Goal: Task Accomplishment & Management: Complete application form

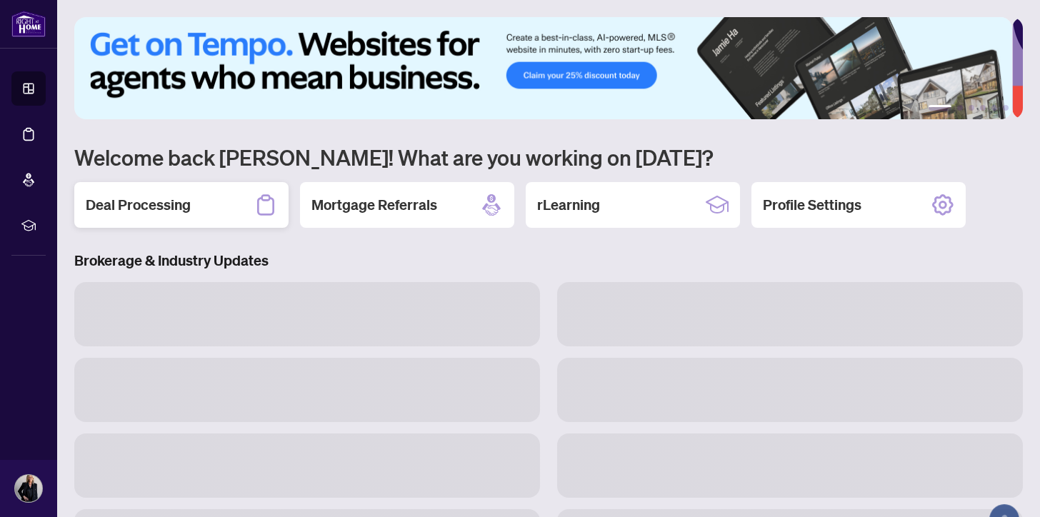
click at [131, 201] on h2 "Deal Processing" at bounding box center [138, 205] width 105 height 20
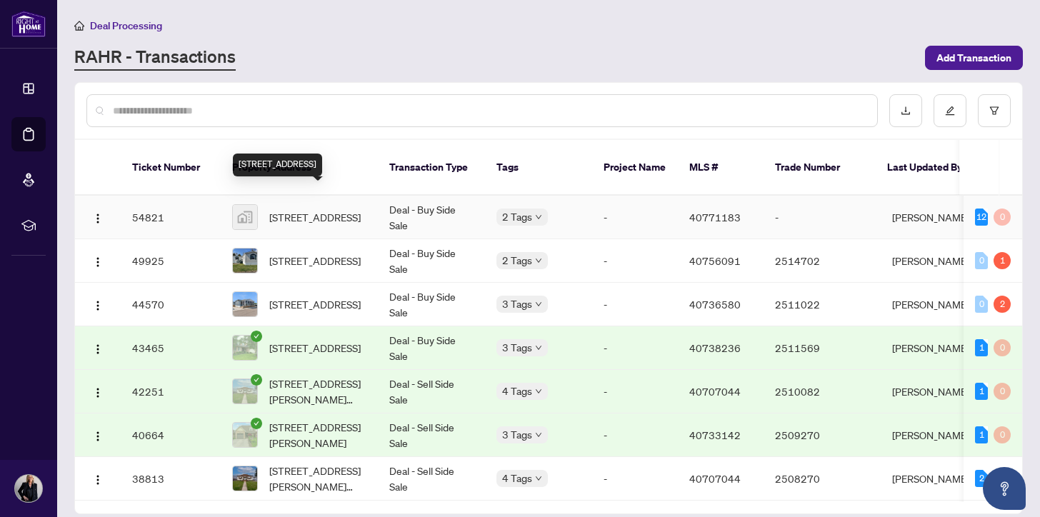
click at [294, 209] on span "[STREET_ADDRESS]" at bounding box center [314, 217] width 91 height 16
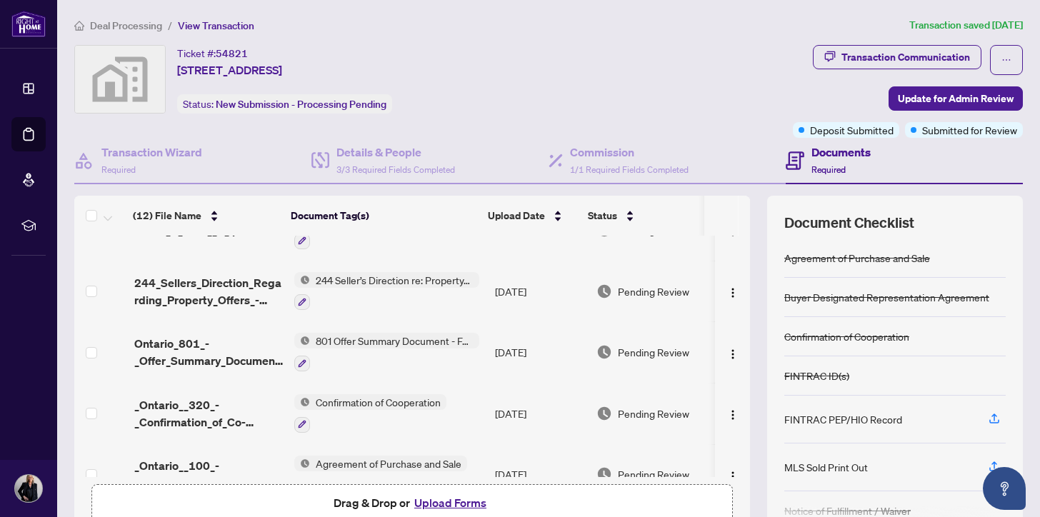
scroll to position [432, 0]
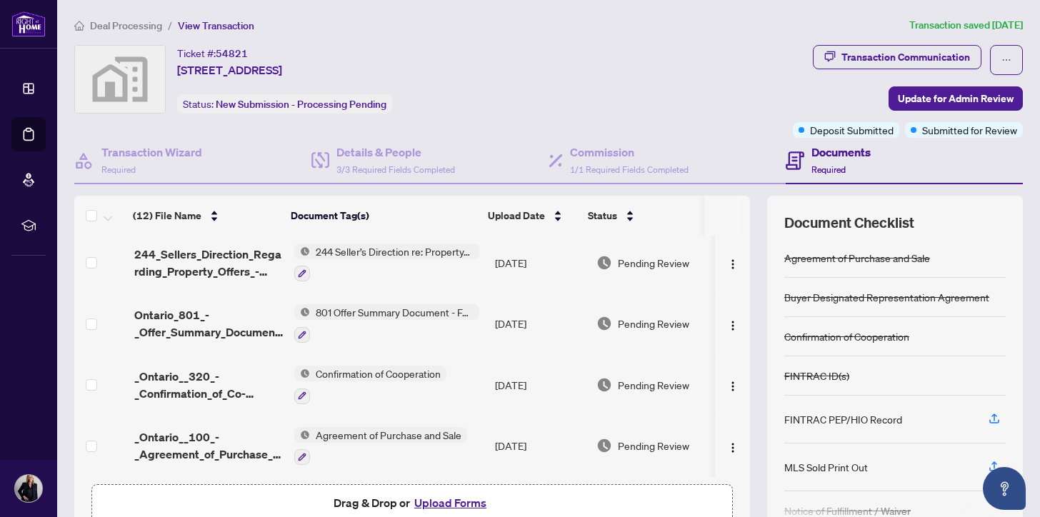
click at [449, 503] on button "Upload Forms" at bounding box center [450, 502] width 81 height 19
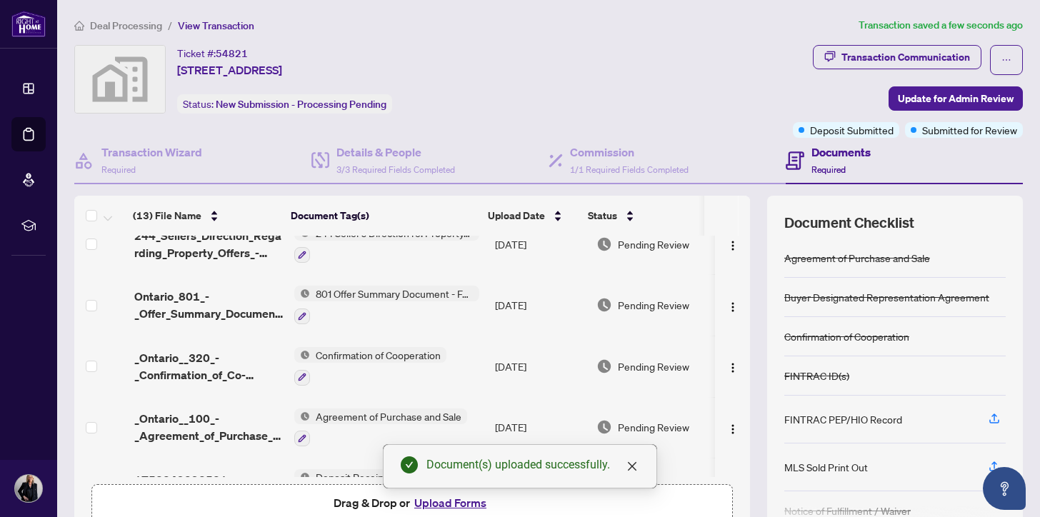
scroll to position [547, 0]
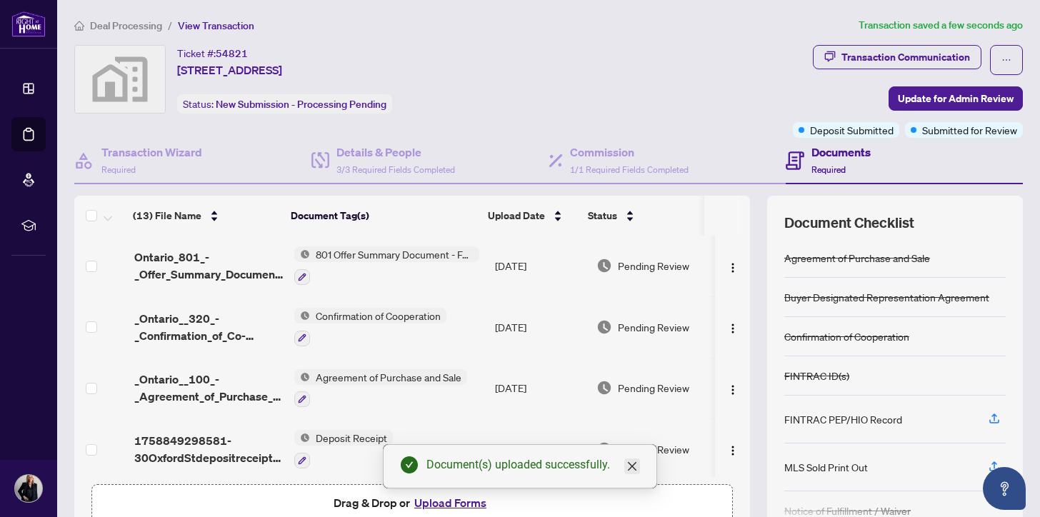
click at [630, 464] on icon "close" at bounding box center [632, 466] width 9 height 9
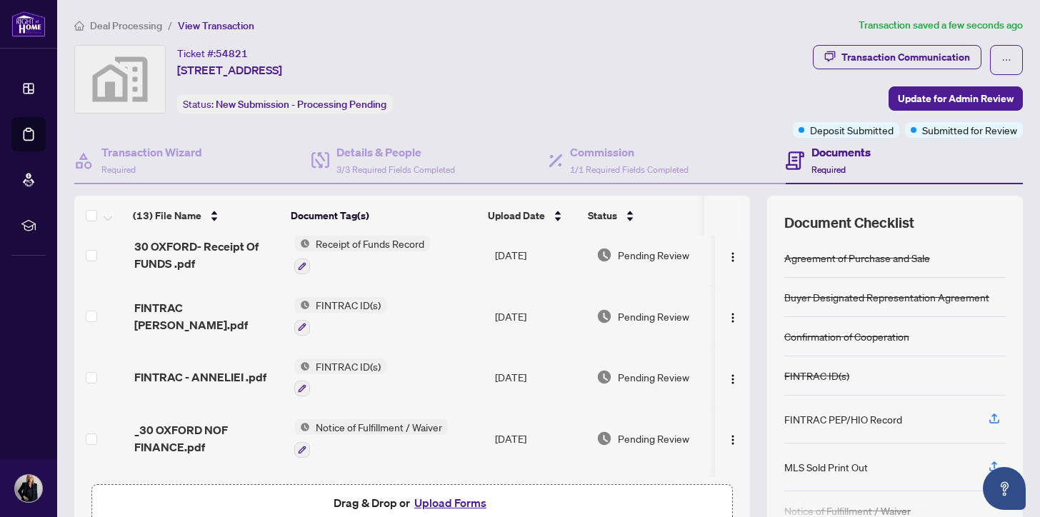
scroll to position [0, 0]
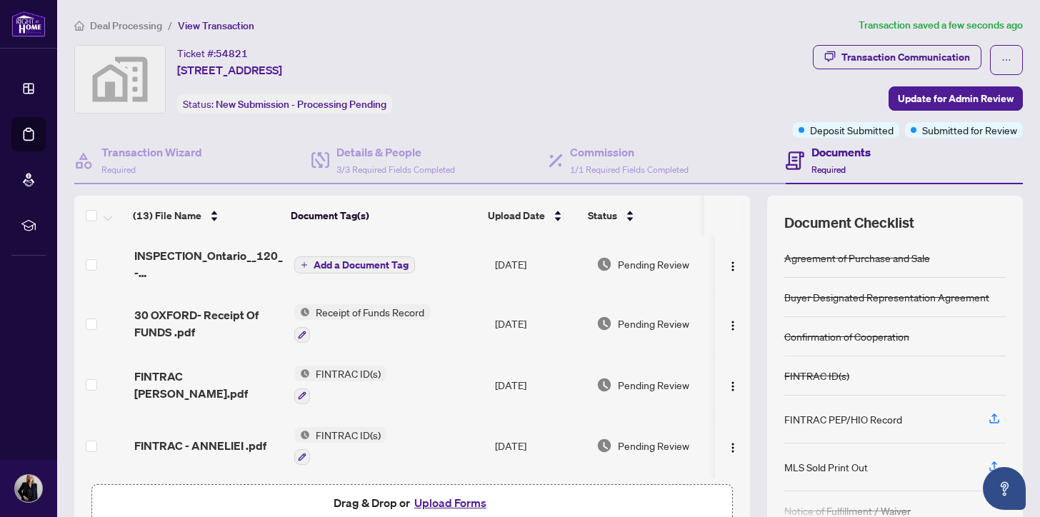
click at [348, 261] on span "Add a Document Tag" at bounding box center [360, 265] width 95 height 10
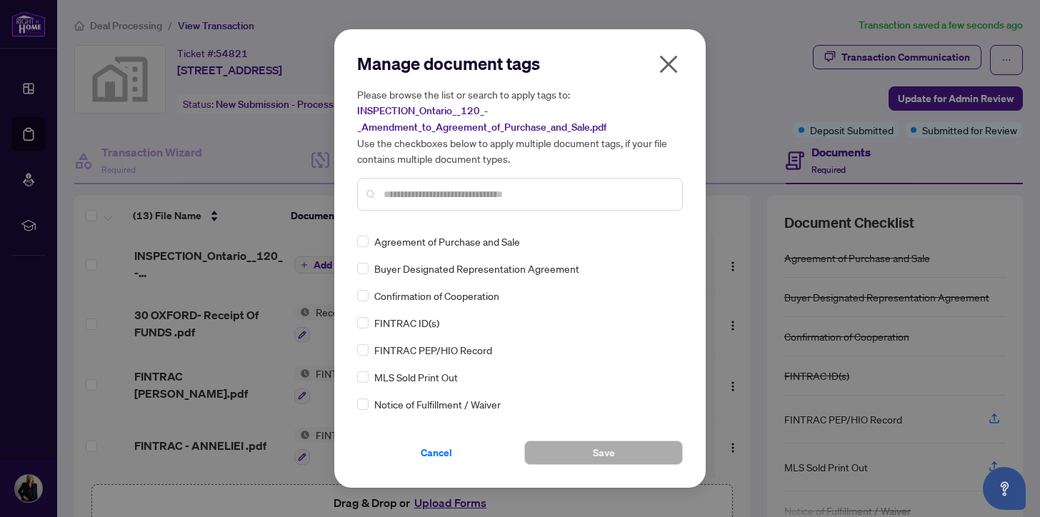
click at [391, 192] on input "text" at bounding box center [526, 194] width 287 height 16
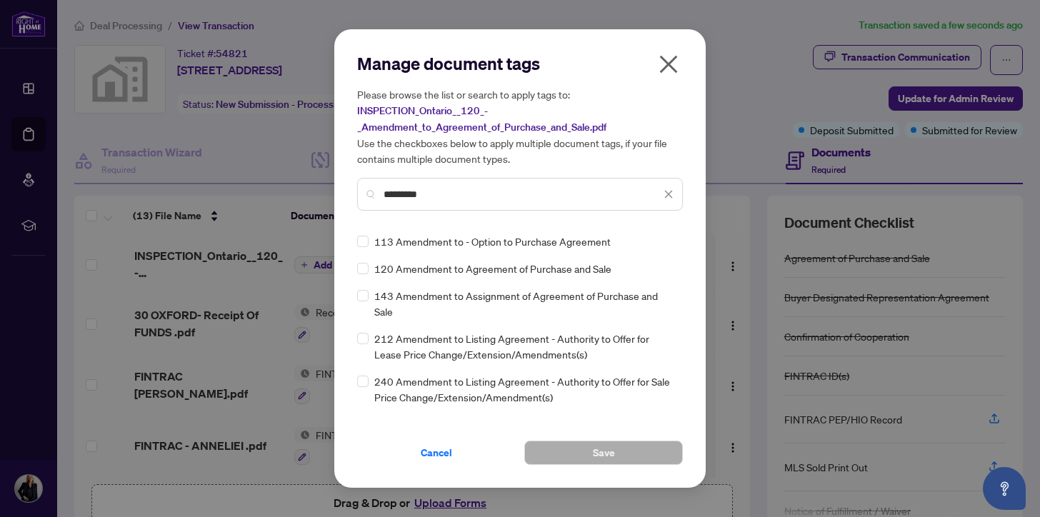
type input "*********"
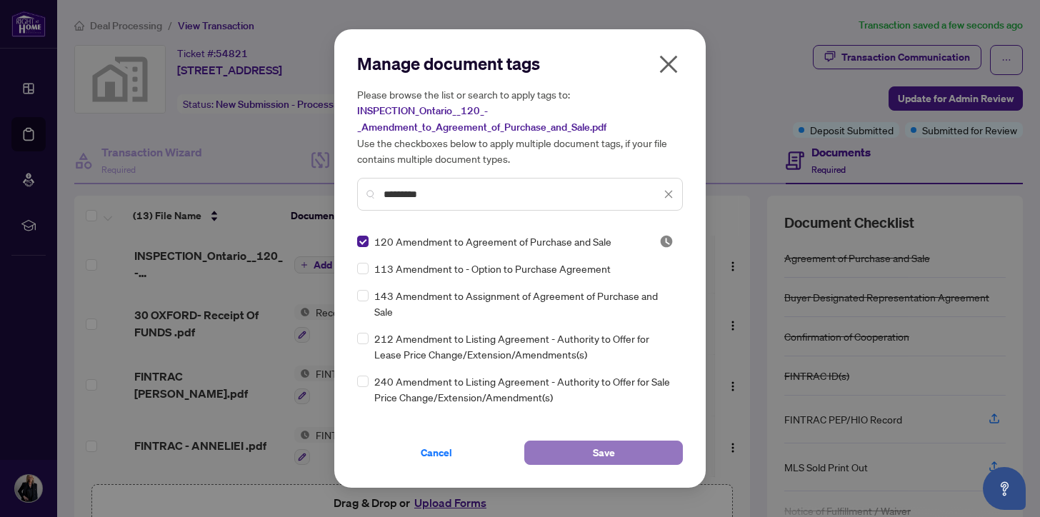
click at [605, 450] on span "Save" at bounding box center [604, 452] width 22 height 23
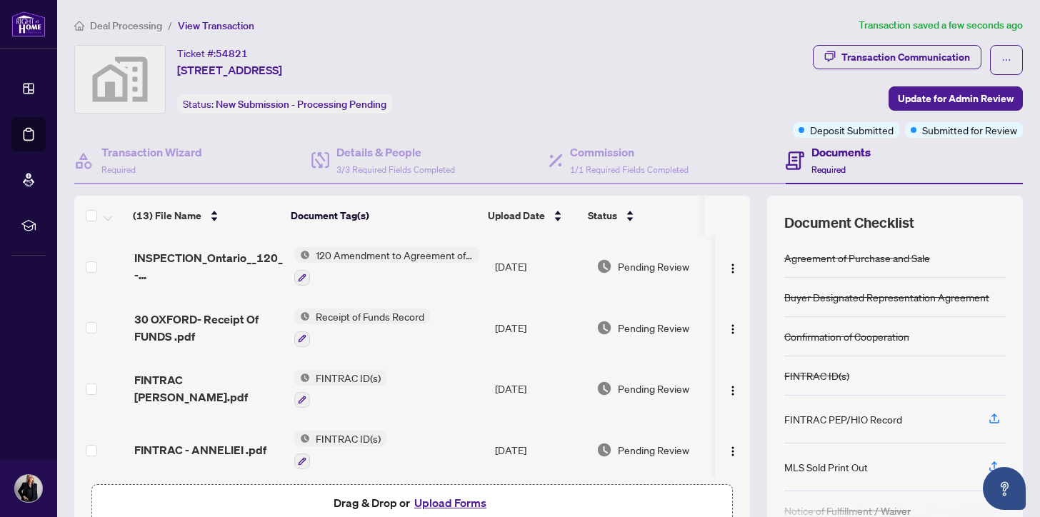
click at [434, 500] on button "Upload Forms" at bounding box center [450, 502] width 81 height 19
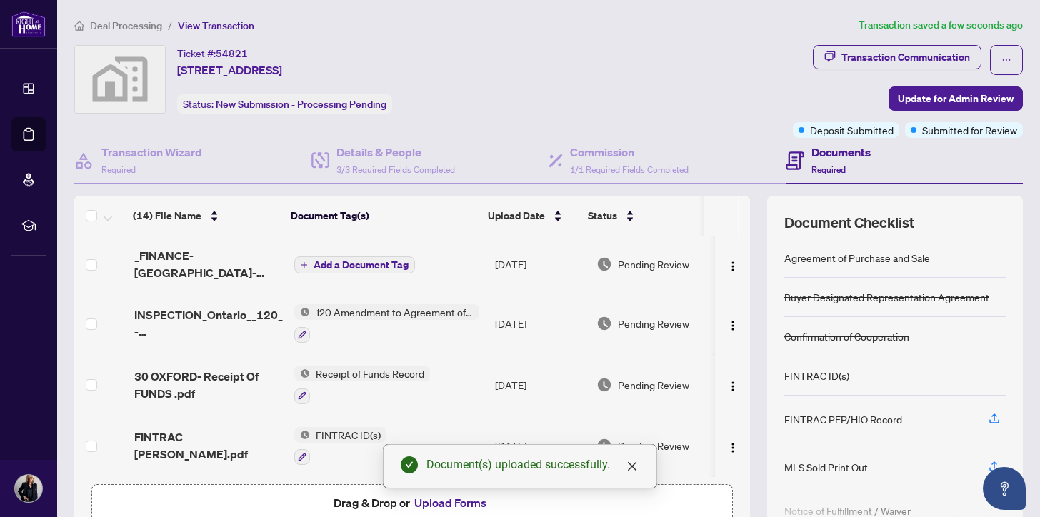
click at [343, 265] on span "Add a Document Tag" at bounding box center [360, 265] width 95 height 10
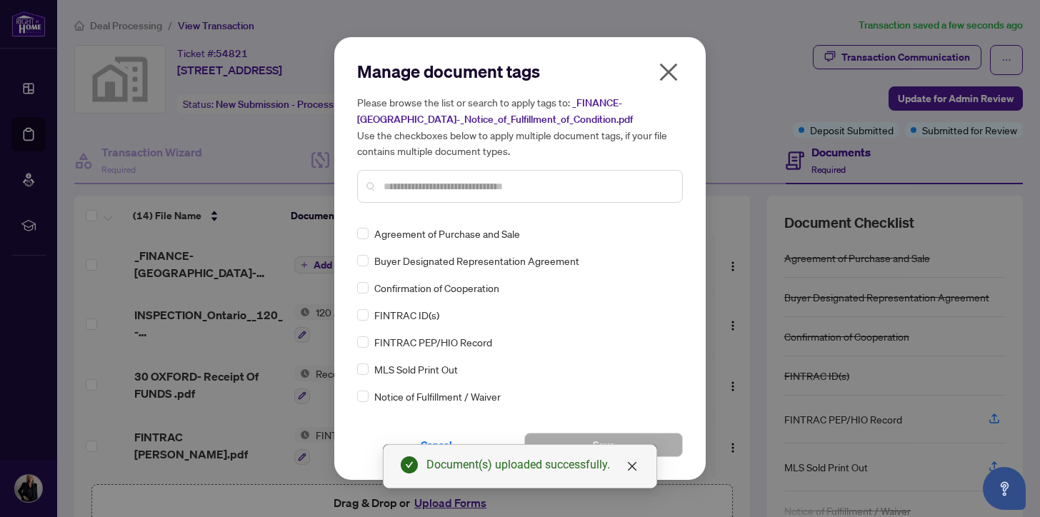
click at [391, 189] on input "text" at bounding box center [526, 187] width 287 height 16
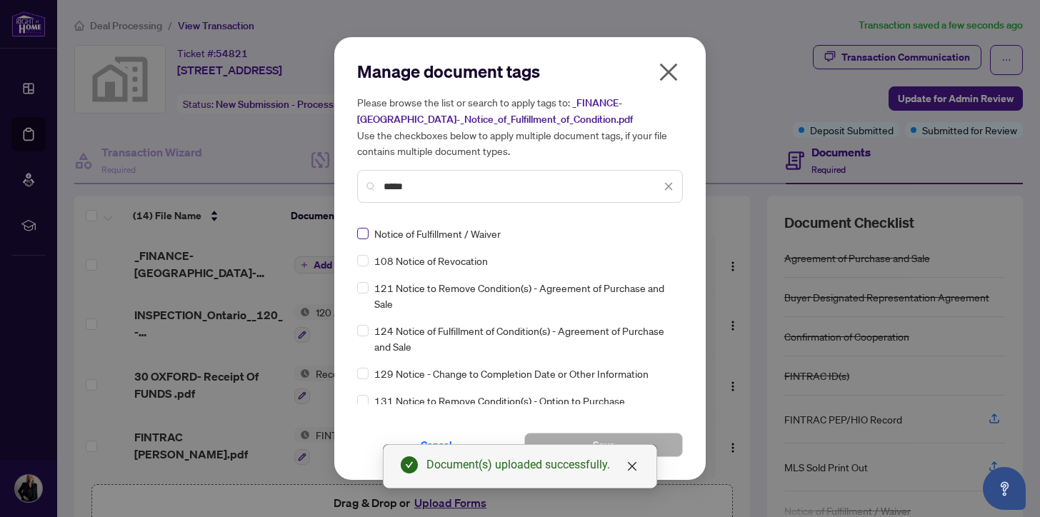
type input "*****"
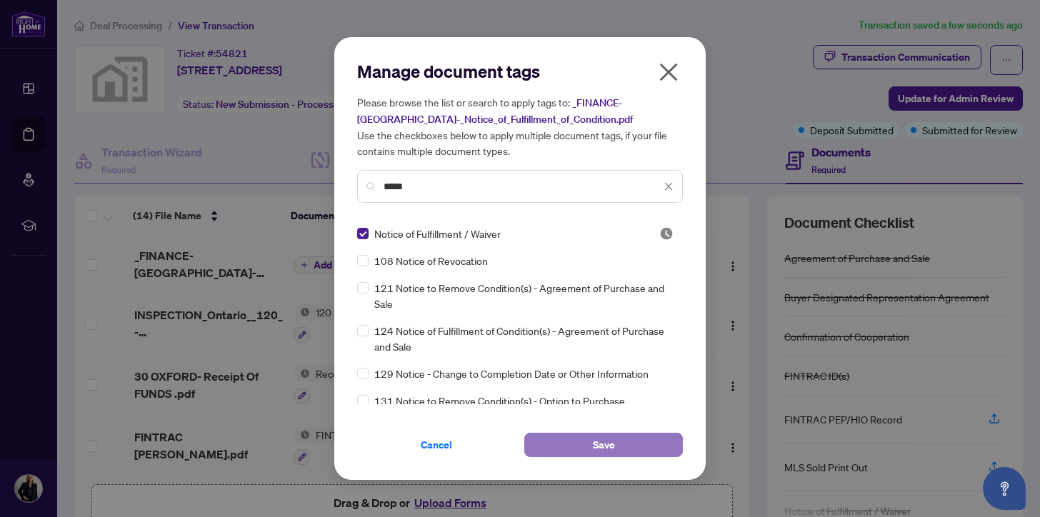
click at [647, 444] on button "Save" at bounding box center [603, 445] width 159 height 24
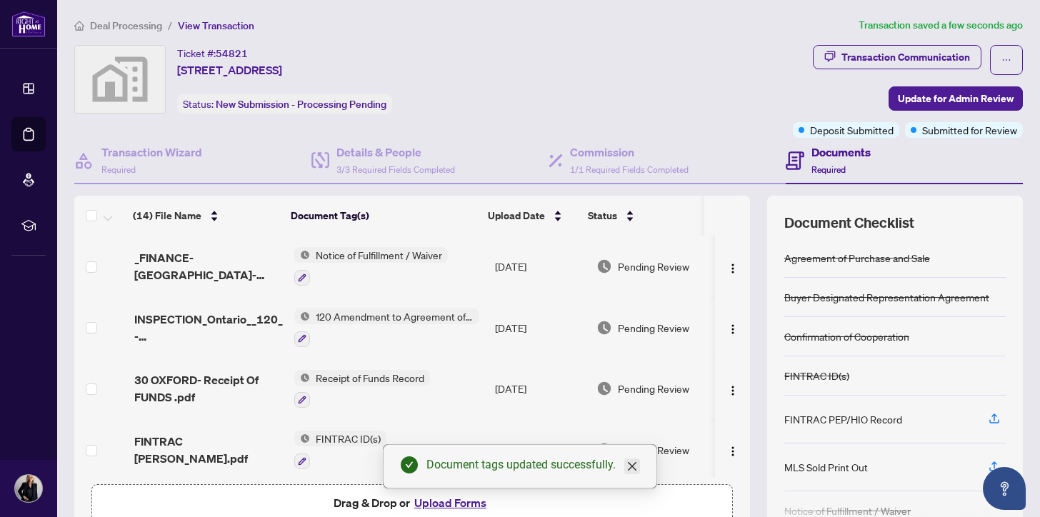
click at [633, 466] on icon "close" at bounding box center [632, 466] width 9 height 9
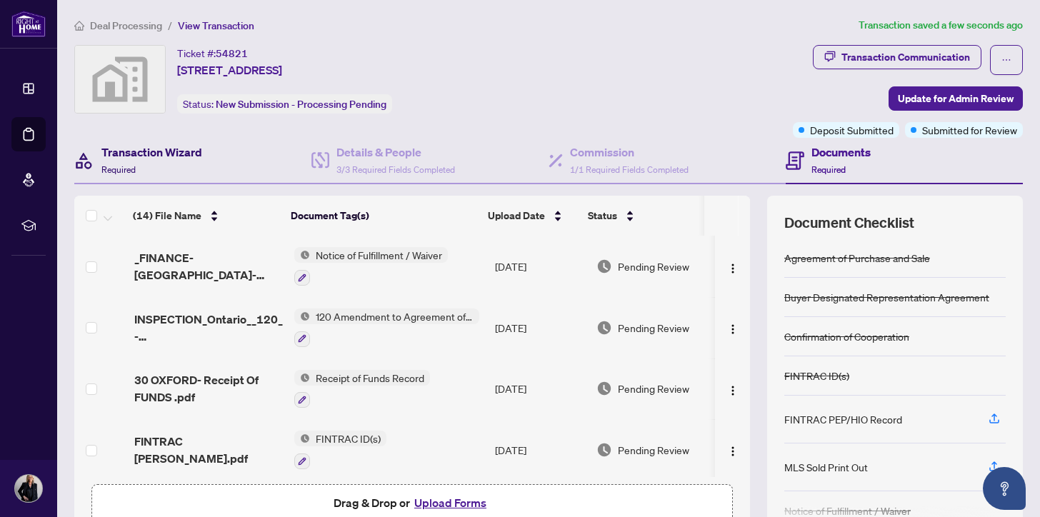
click at [176, 153] on h4 "Transaction Wizard" at bounding box center [151, 152] width 101 height 17
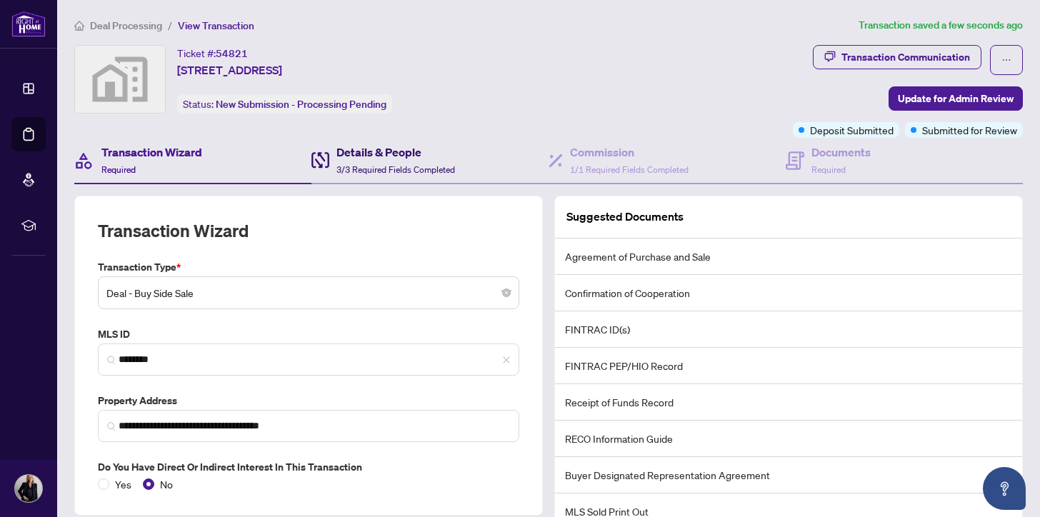
click at [351, 152] on h4 "Details & People" at bounding box center [395, 152] width 119 height 17
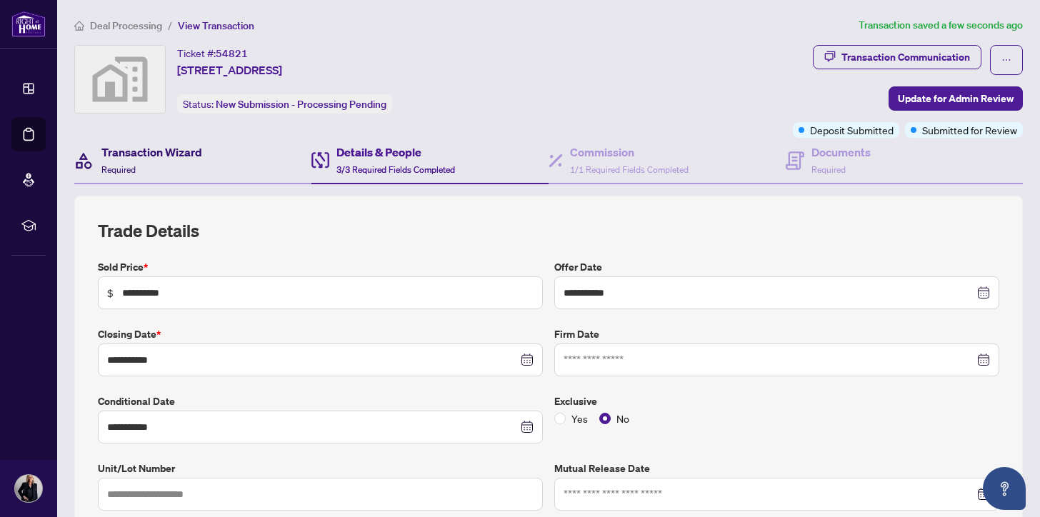
click at [188, 150] on h4 "Transaction Wizard" at bounding box center [151, 152] width 101 height 17
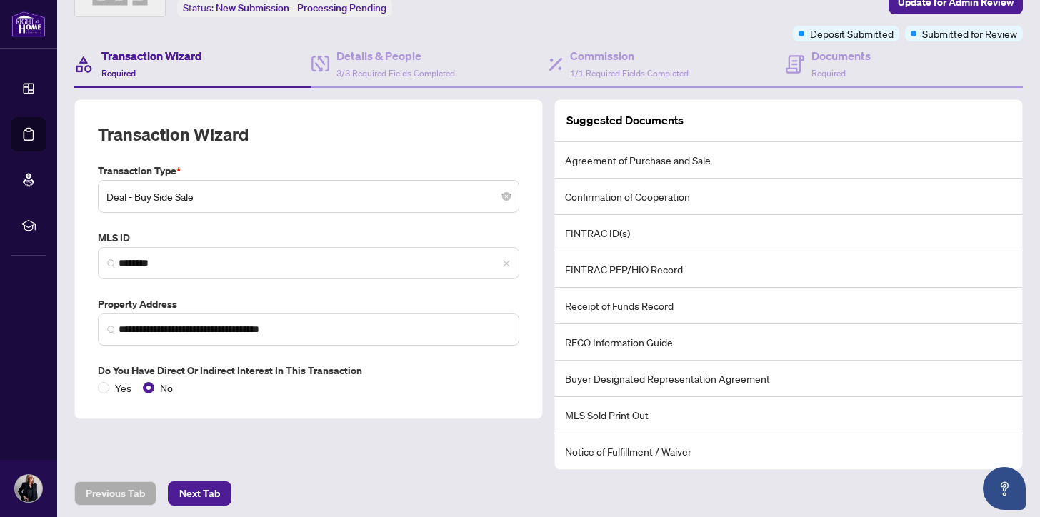
scroll to position [100, 0]
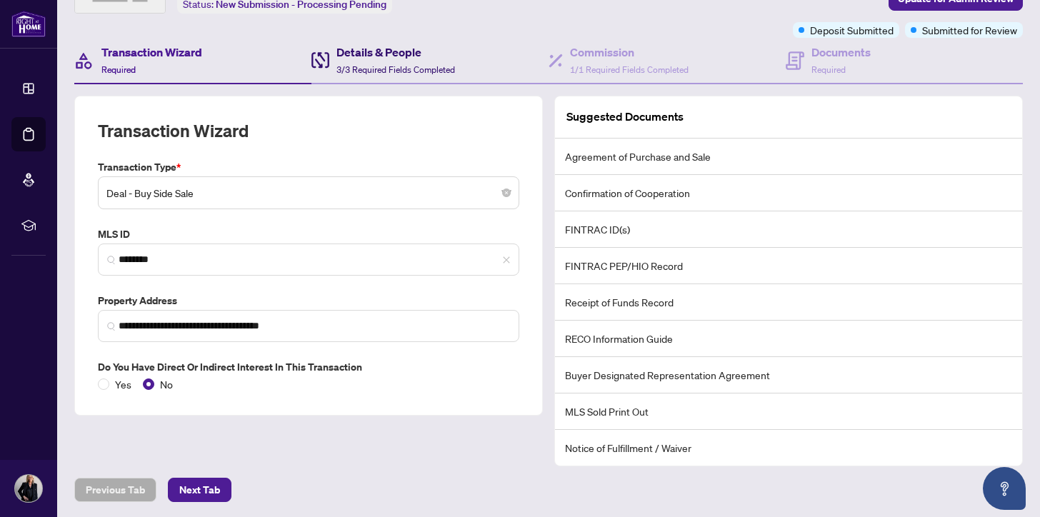
click at [389, 49] on h4 "Details & People" at bounding box center [395, 52] width 119 height 17
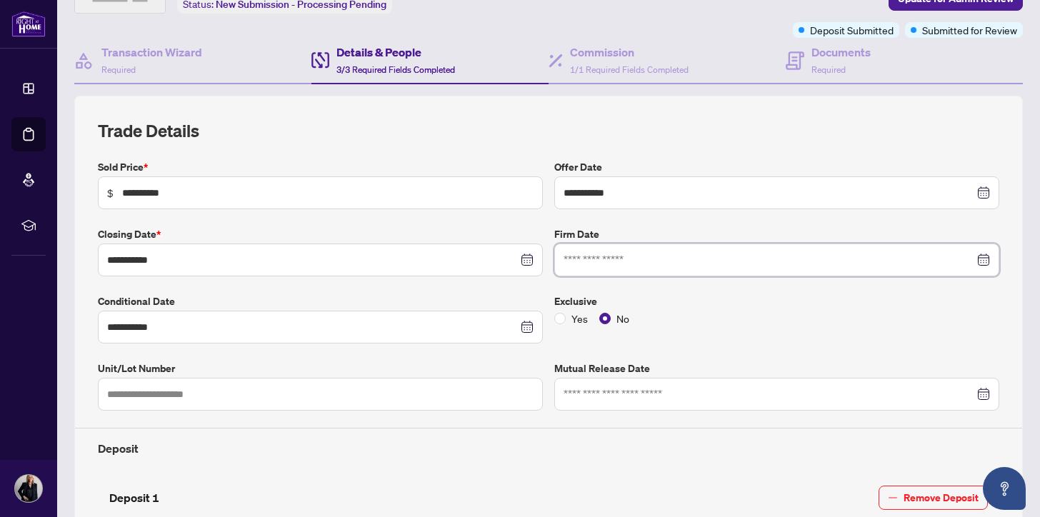
click at [590, 265] on input at bounding box center [768, 260] width 411 height 16
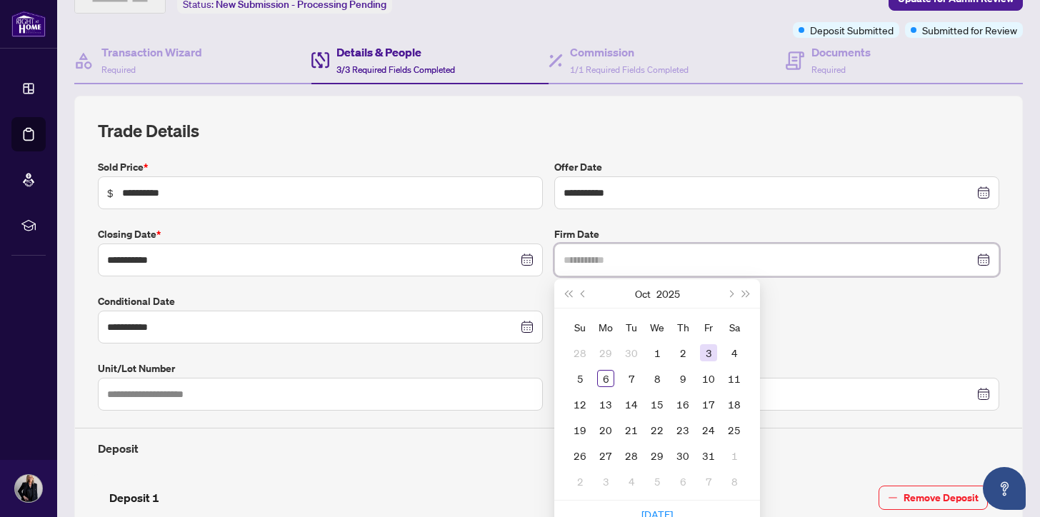
type input "**********"
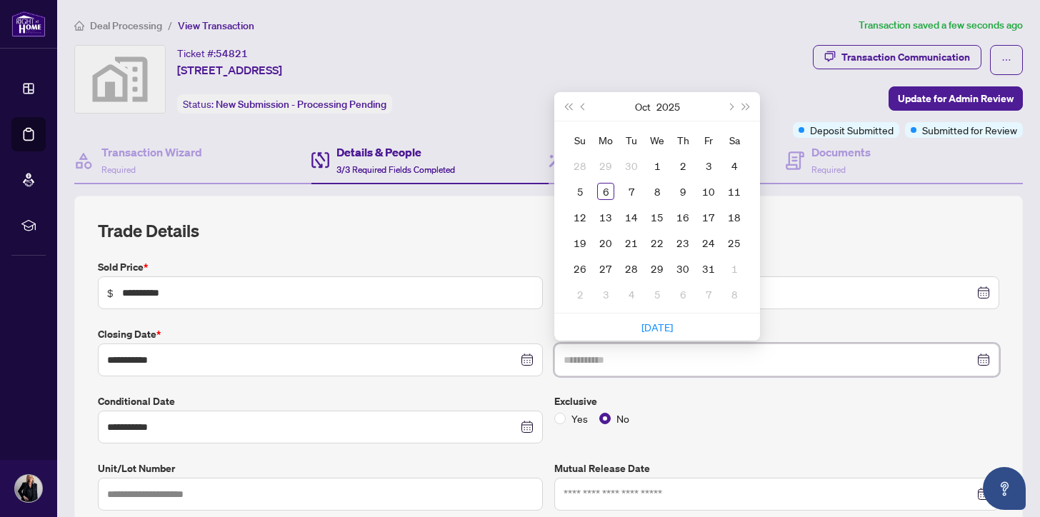
type input "**********"
click at [576, 103] on button "Previous month (PageUp)" at bounding box center [584, 106] width 16 height 29
type input "**********"
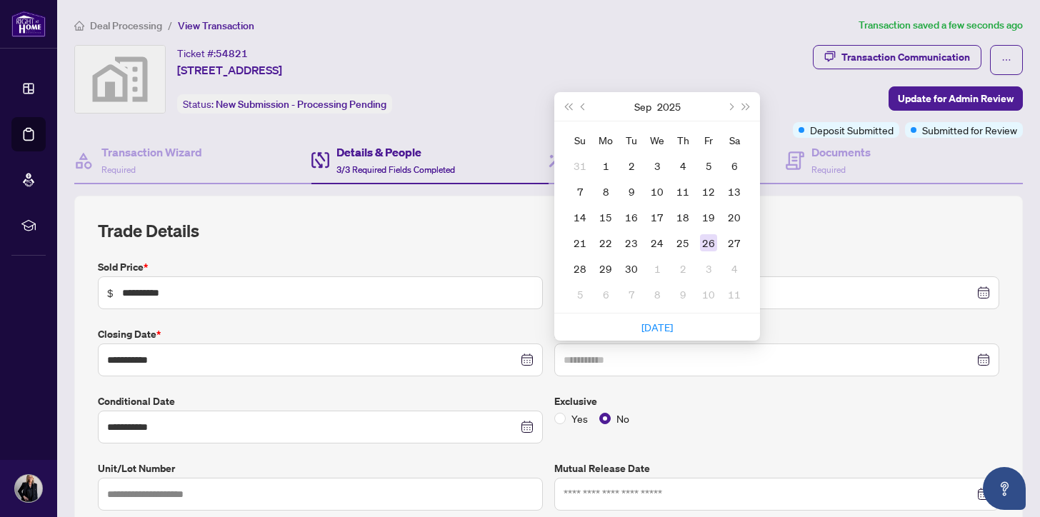
click at [703, 241] on div "26" at bounding box center [708, 242] width 17 height 17
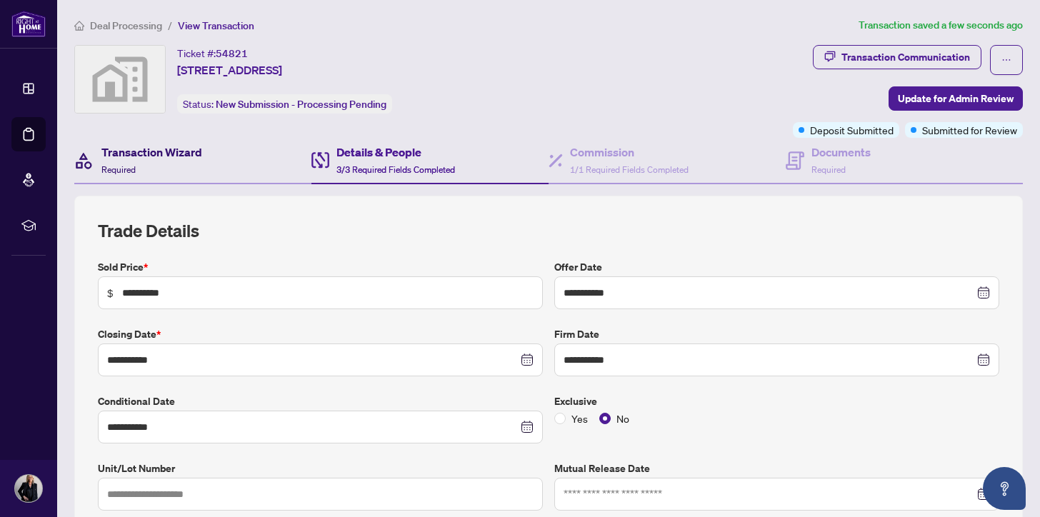
click at [139, 154] on h4 "Transaction Wizard" at bounding box center [151, 152] width 101 height 17
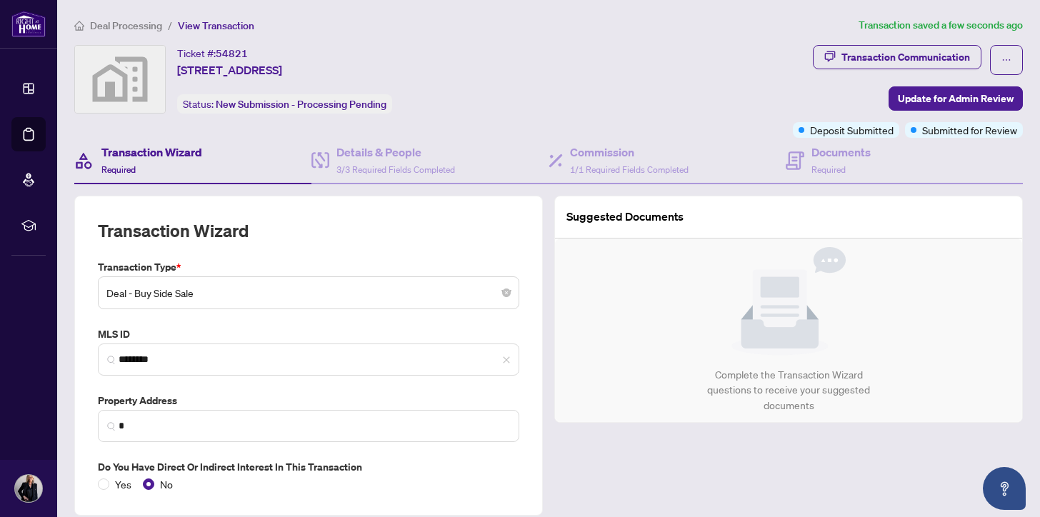
type input "**********"
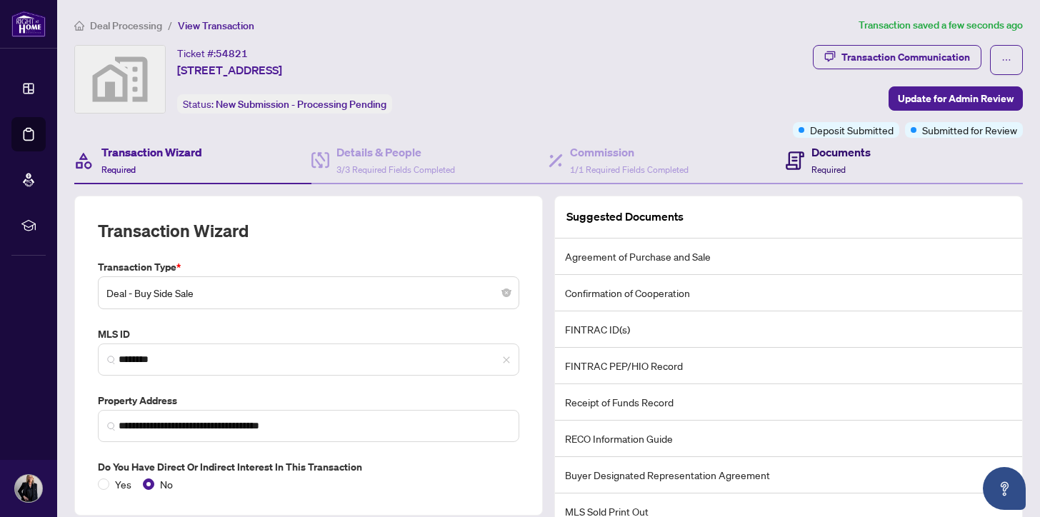
click at [830, 149] on h4 "Documents" at bounding box center [840, 152] width 59 height 17
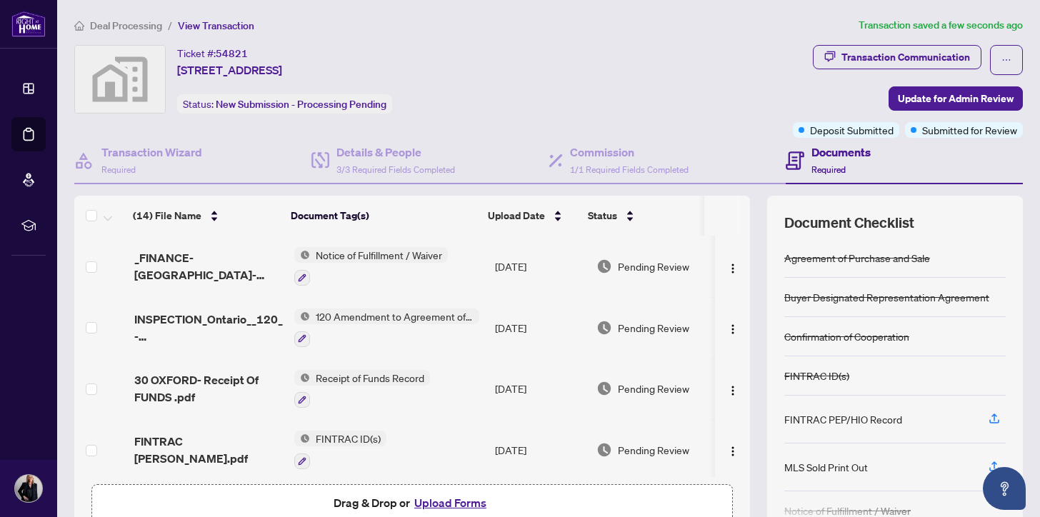
click at [354, 312] on span "120 Amendment to Agreement of Purchase and Sale" at bounding box center [394, 316] width 169 height 16
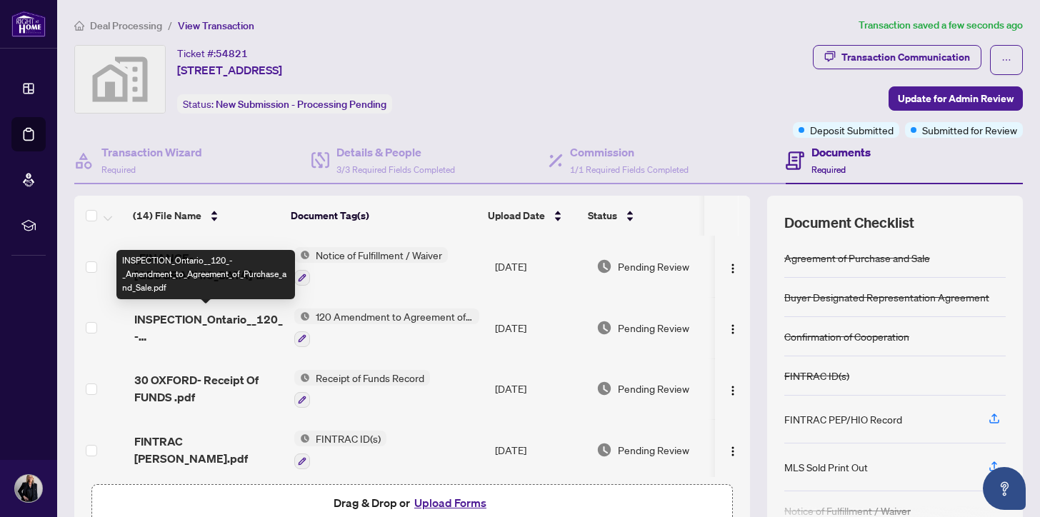
click at [176, 314] on span "INSPECTION_Ontario__120_-_Amendment_to_Agreement_of_Purchase_and_Sale.pdf" at bounding box center [208, 328] width 149 height 34
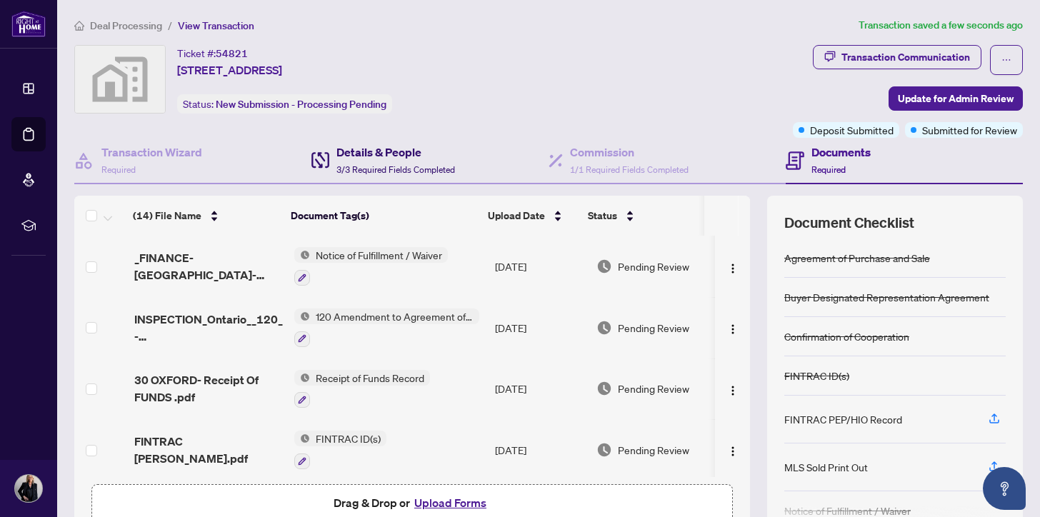
click at [387, 153] on h4 "Details & People" at bounding box center [395, 152] width 119 height 17
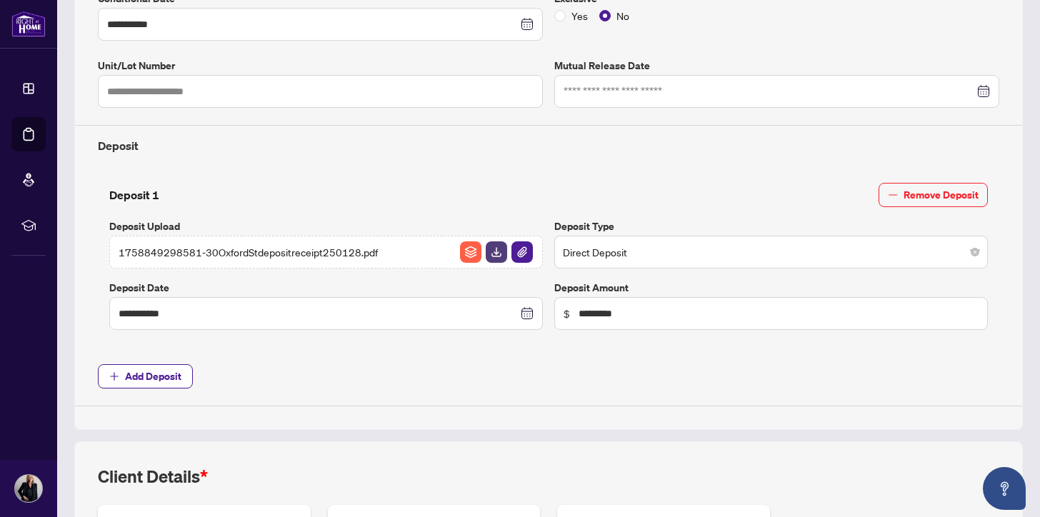
scroll to position [430, 0]
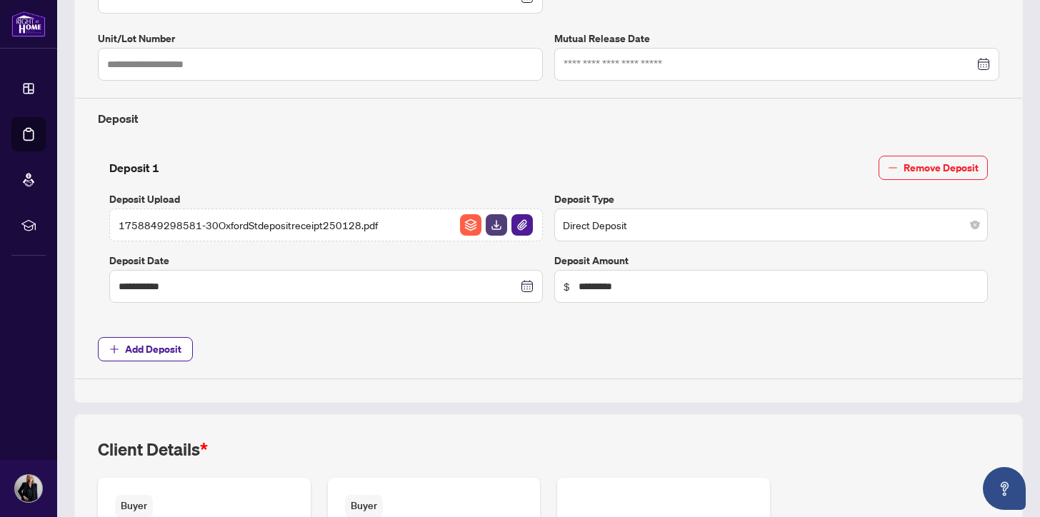
click at [299, 221] on span "1758849298581-30OxfordStdepositreceipt250128.pdf" at bounding box center [248, 225] width 259 height 16
click at [219, 221] on span "1758849298581-30OxfordStdepositreceipt250128.pdf" at bounding box center [248, 225] width 259 height 16
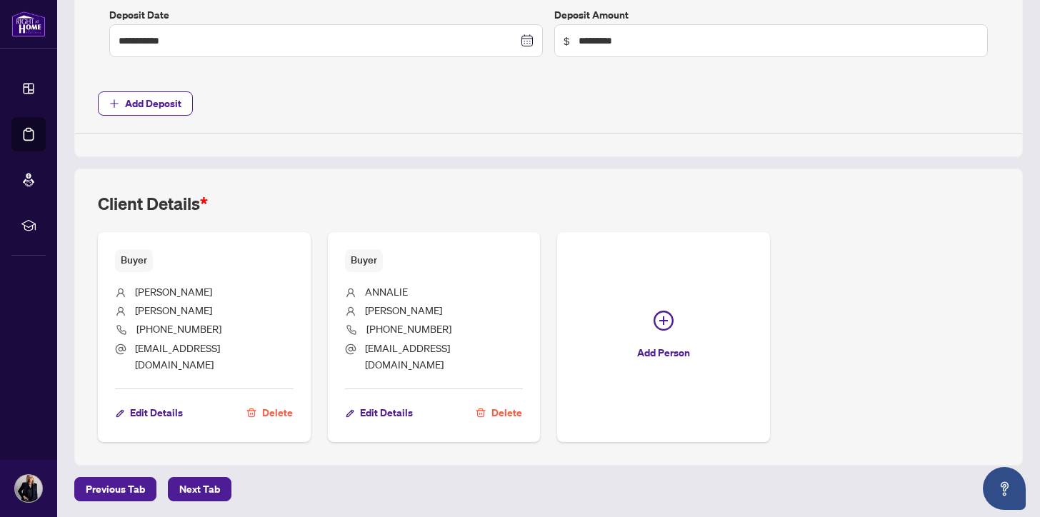
scroll to position [0, 0]
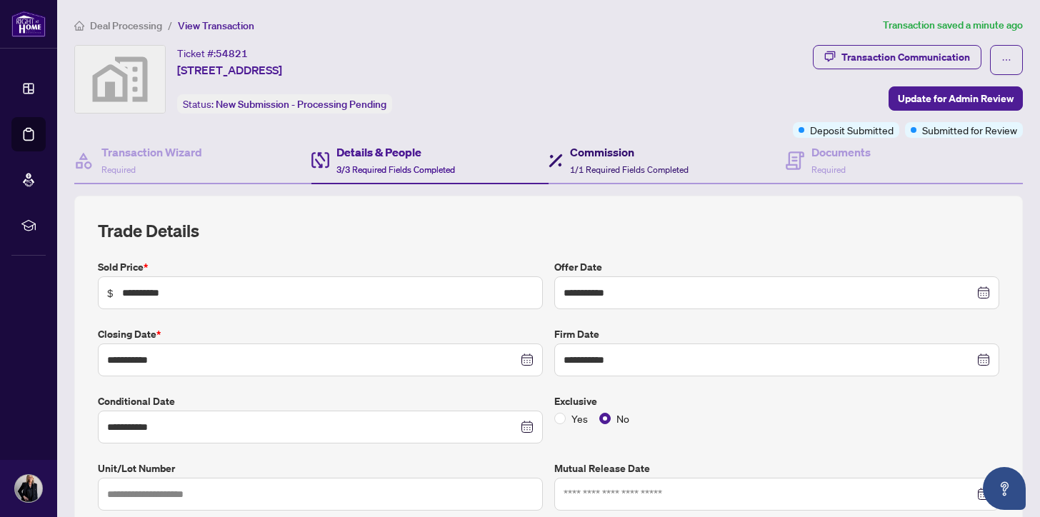
click at [586, 144] on h4 "Commission" at bounding box center [629, 152] width 119 height 17
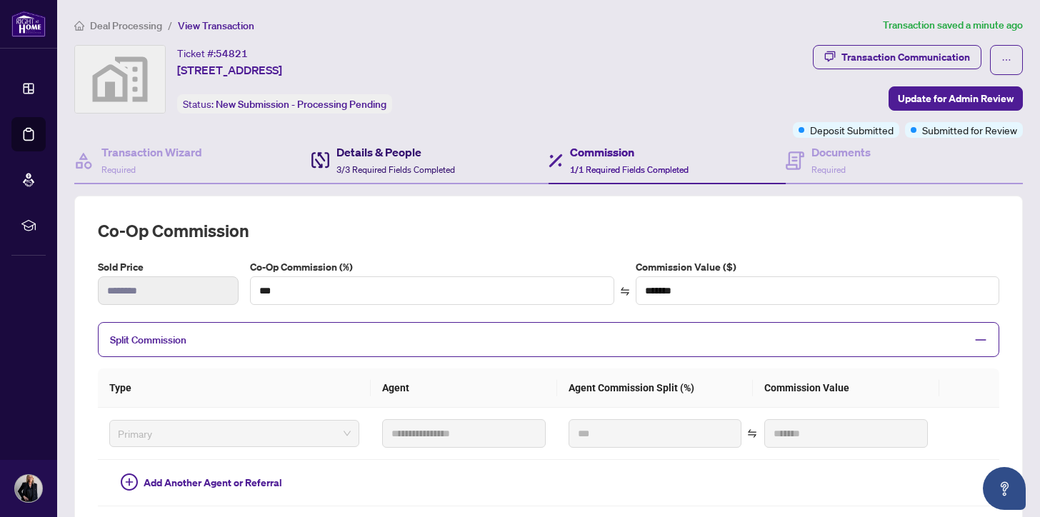
click at [350, 149] on h4 "Details & People" at bounding box center [395, 152] width 119 height 17
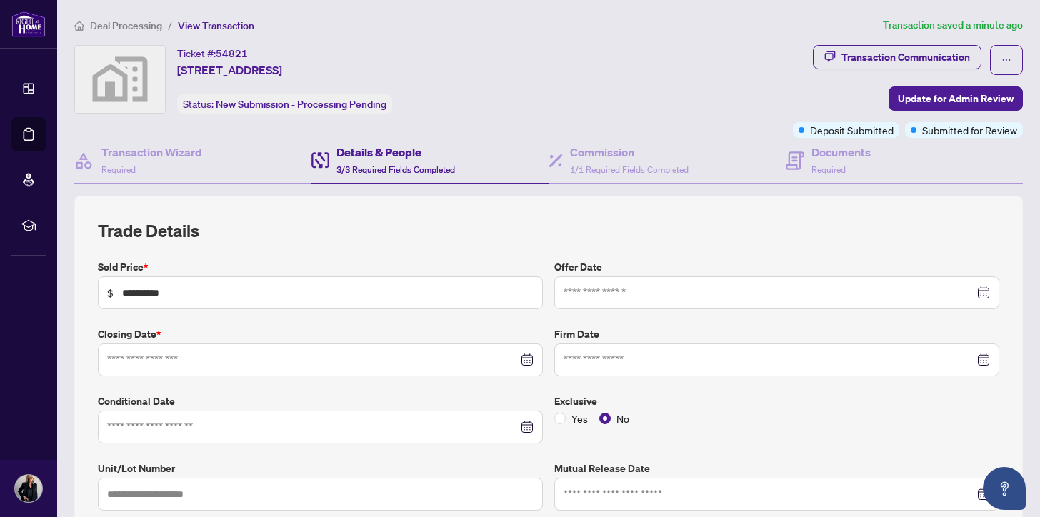
type input "**********"
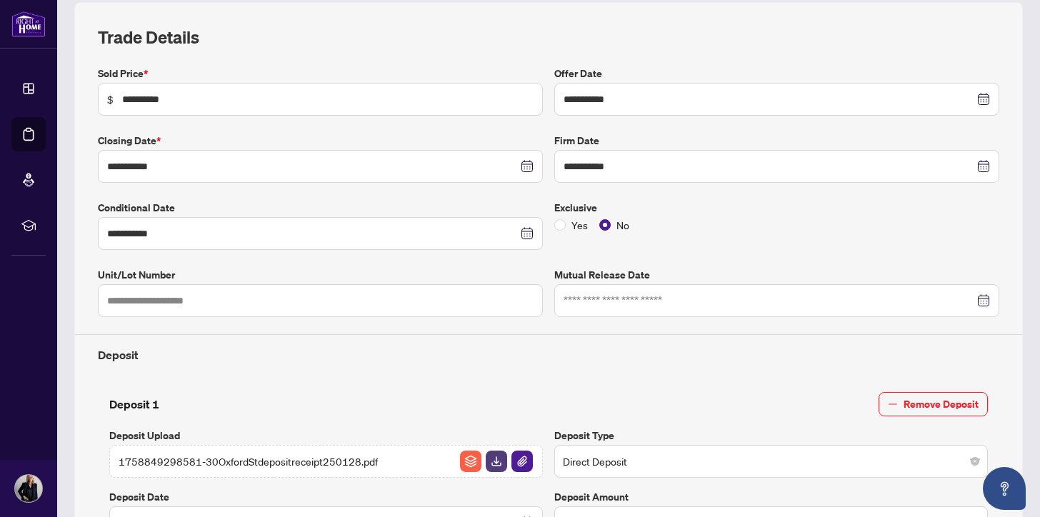
scroll to position [674, 0]
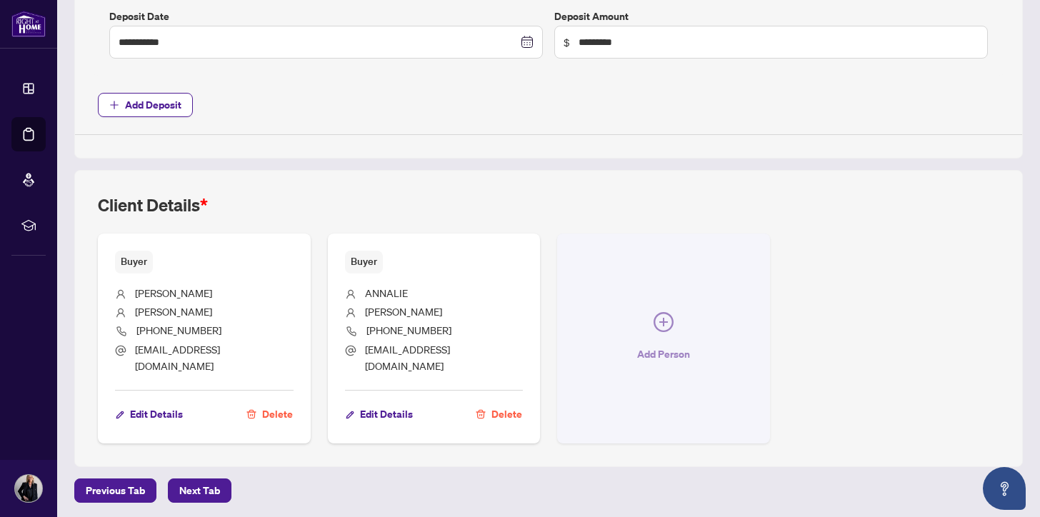
click at [664, 319] on icon "plus-circle" at bounding box center [663, 322] width 20 height 20
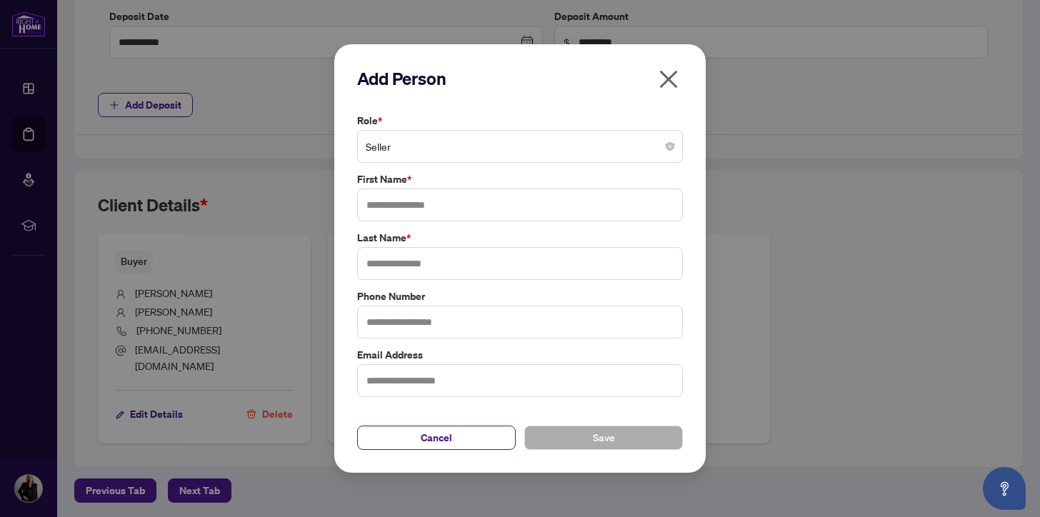
click at [448, 140] on span "Seller" at bounding box center [520, 146] width 308 height 27
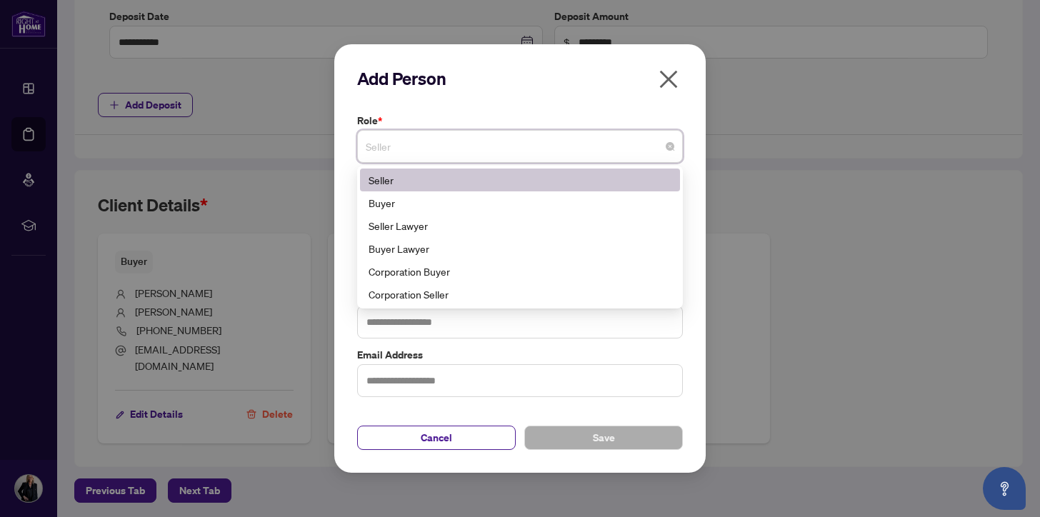
click at [858, 252] on div "Add Person Role * Seller 1 2 Seller Buyer Seller Lawyer Buyer Lawyer Corporatio…" at bounding box center [520, 258] width 1040 height 517
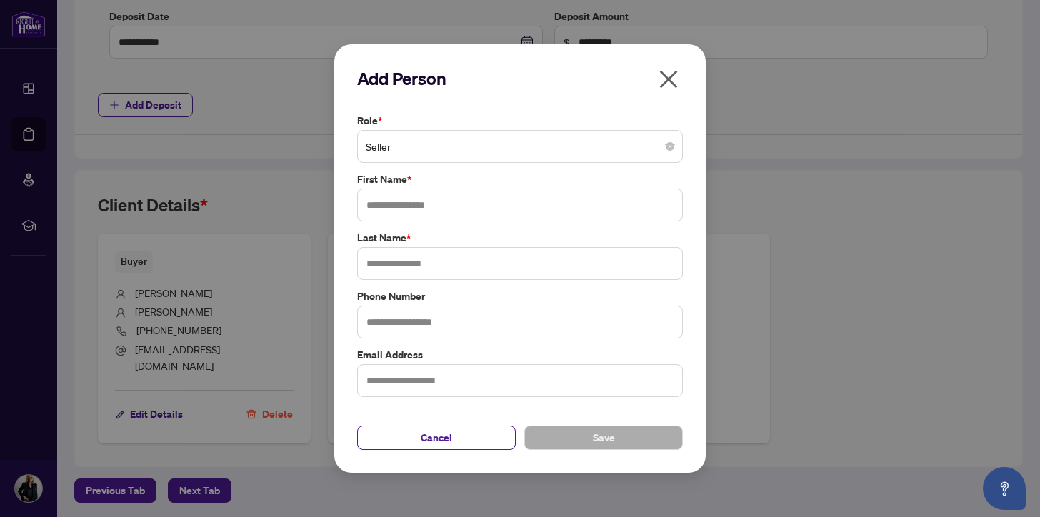
click at [680, 74] on button "button" at bounding box center [668, 82] width 29 height 31
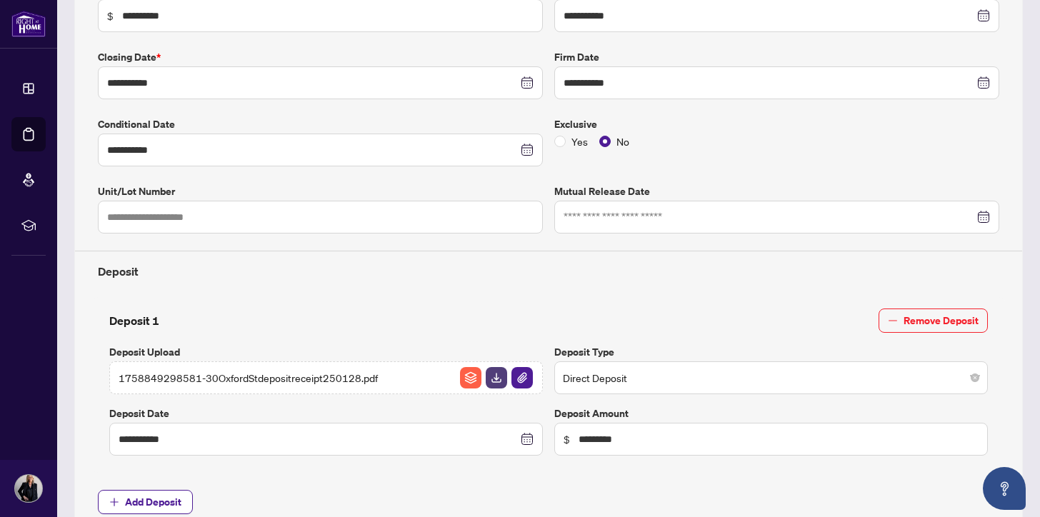
scroll to position [0, 0]
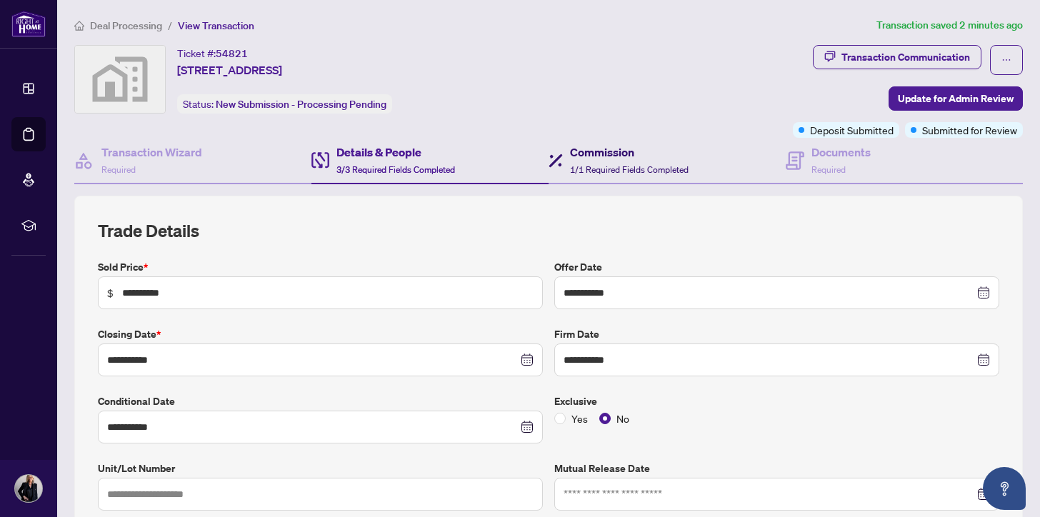
click at [598, 149] on h4 "Commission" at bounding box center [629, 152] width 119 height 17
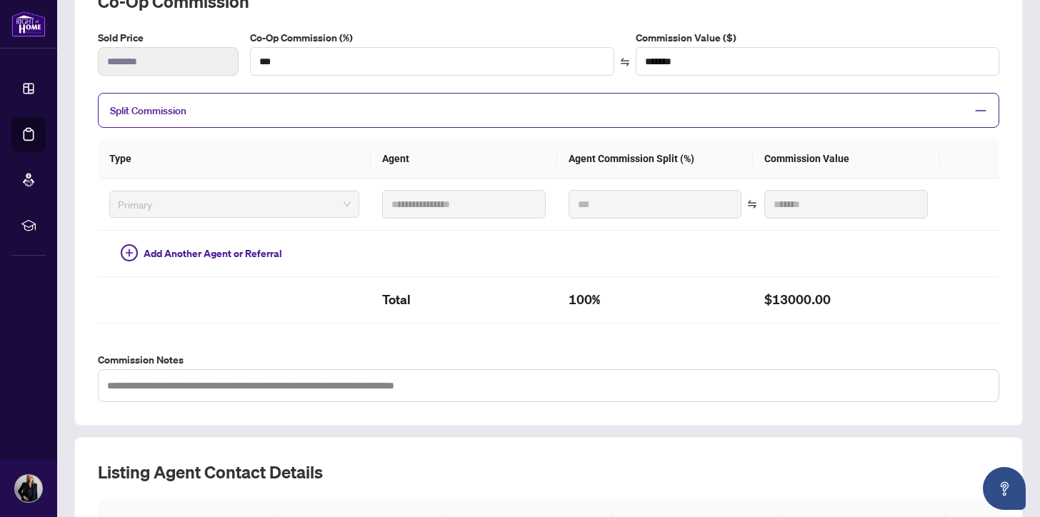
scroll to position [152, 0]
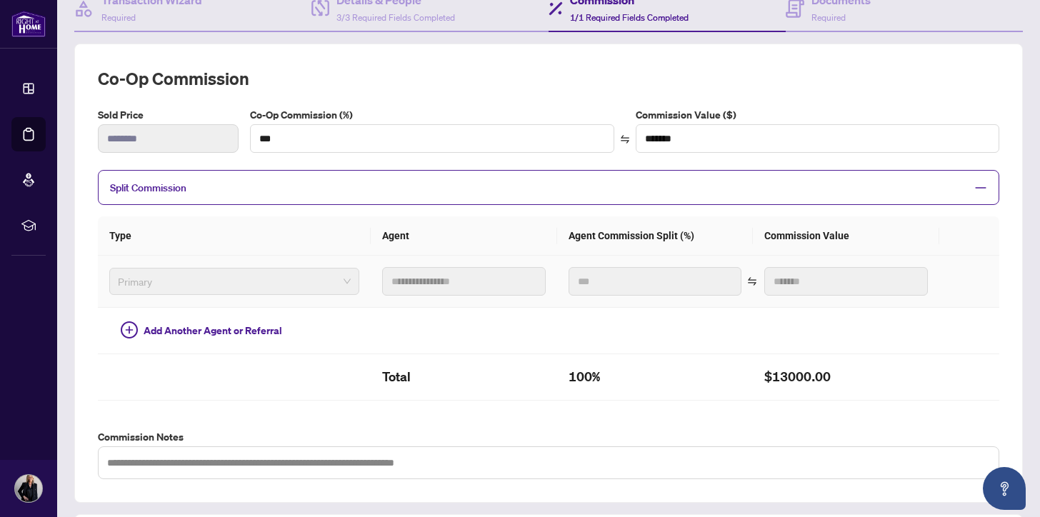
click at [333, 280] on span "Primary" at bounding box center [234, 281] width 233 height 21
click at [261, 278] on span "Primary" at bounding box center [234, 281] width 233 height 21
click at [303, 186] on span "Split Commission" at bounding box center [537, 187] width 855 height 16
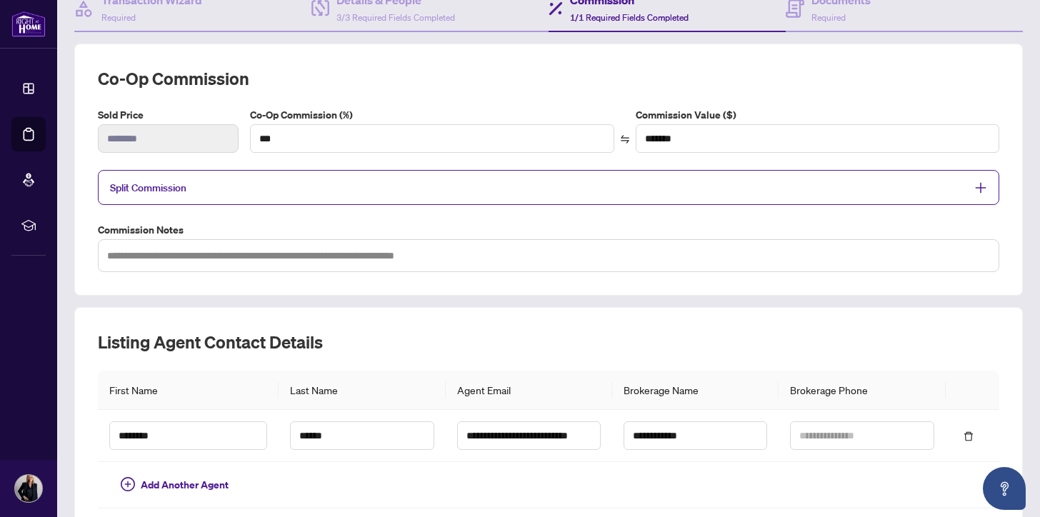
click at [243, 189] on span "Split Commission" at bounding box center [537, 187] width 855 height 16
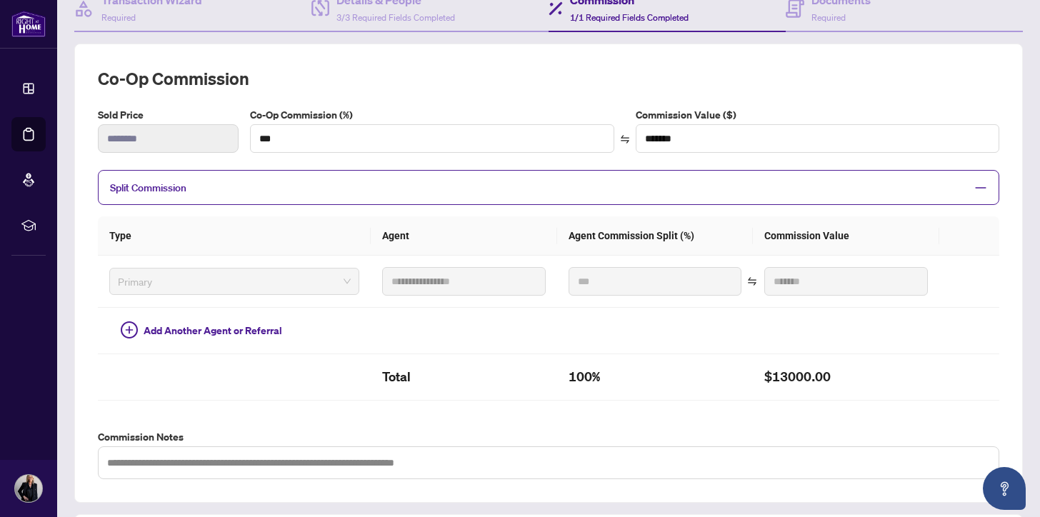
click at [243, 189] on span "Split Commission" at bounding box center [537, 187] width 855 height 16
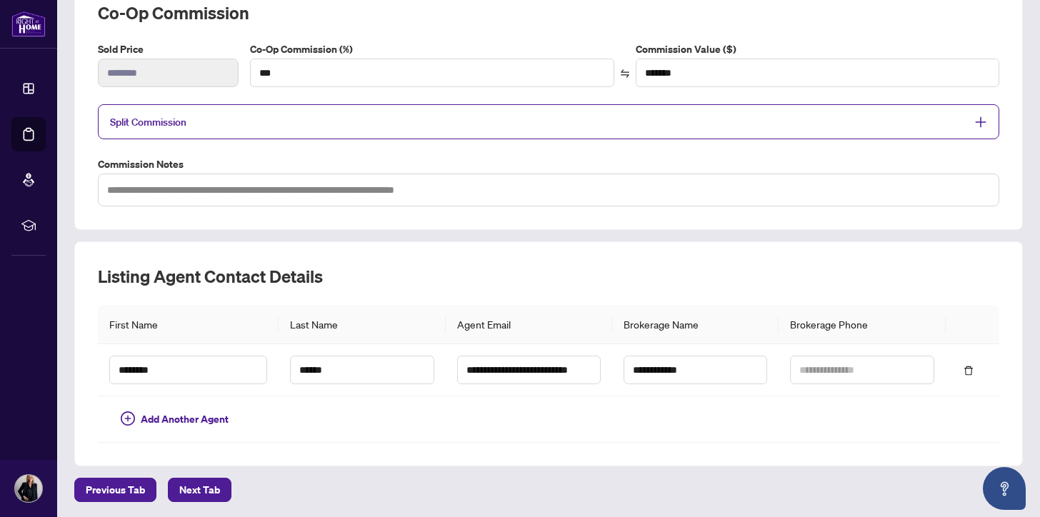
scroll to position [0, 0]
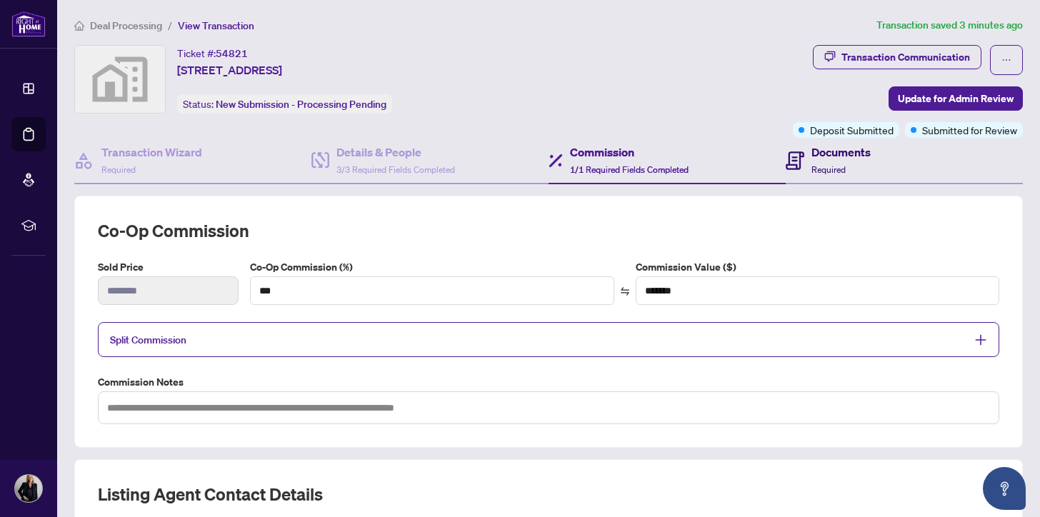
click at [831, 150] on h4 "Documents" at bounding box center [840, 152] width 59 height 17
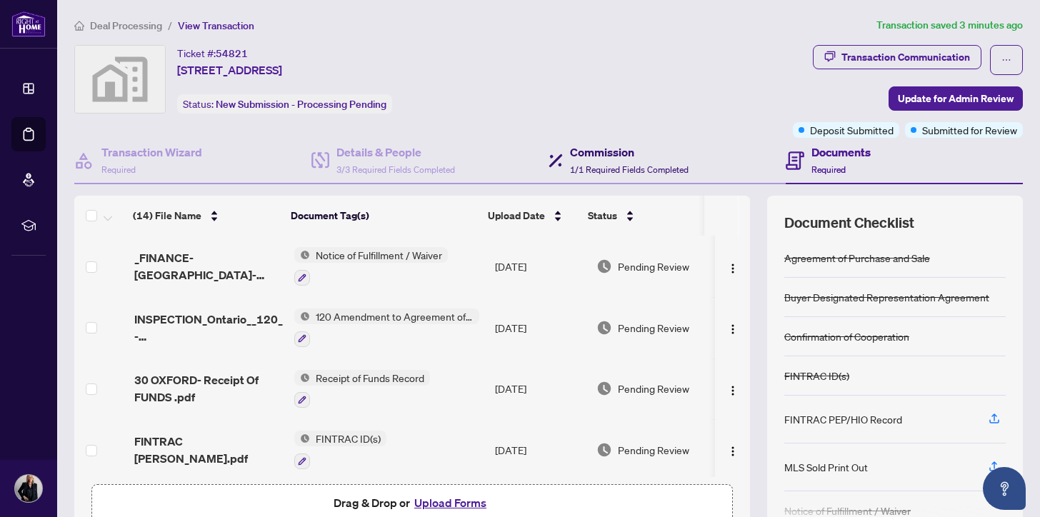
click at [592, 151] on h4 "Commission" at bounding box center [629, 152] width 119 height 17
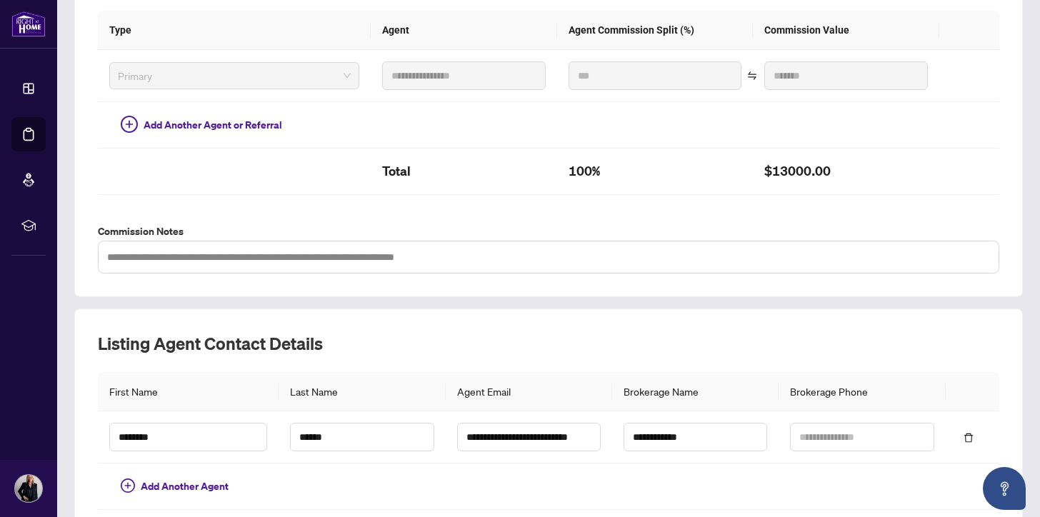
scroll to position [425, 0]
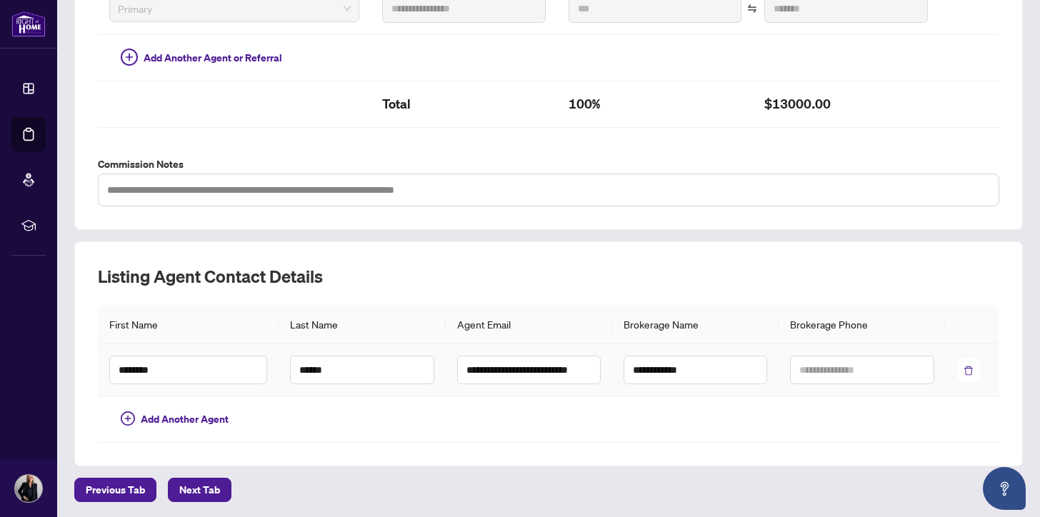
click at [963, 366] on icon "delete" at bounding box center [968, 371] width 10 height 10
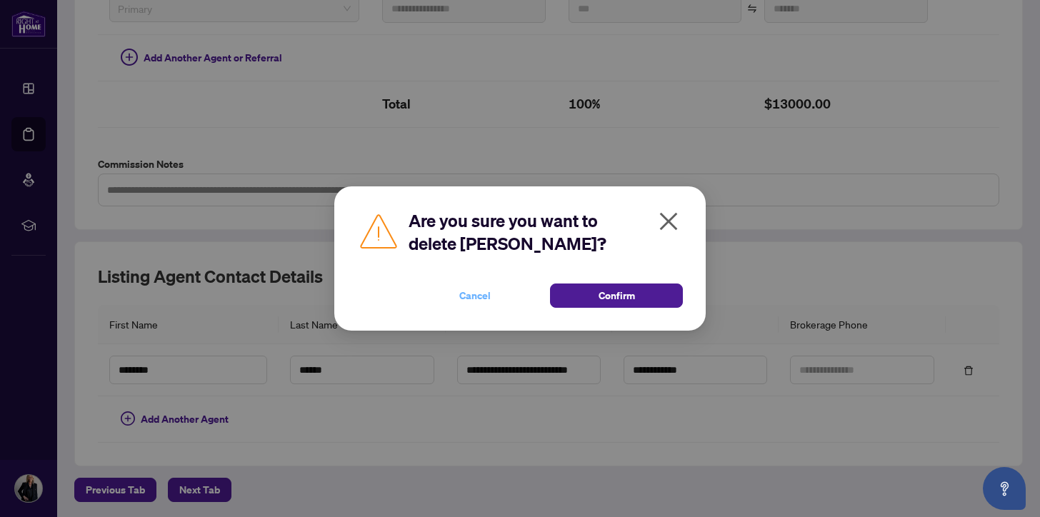
click at [467, 293] on span "Cancel" at bounding box center [474, 295] width 31 height 23
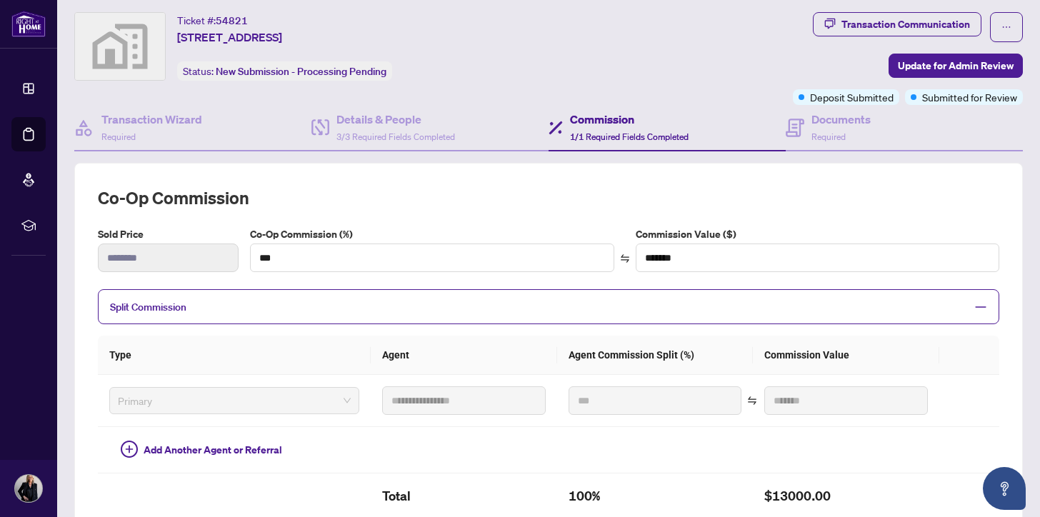
scroll to position [0, 0]
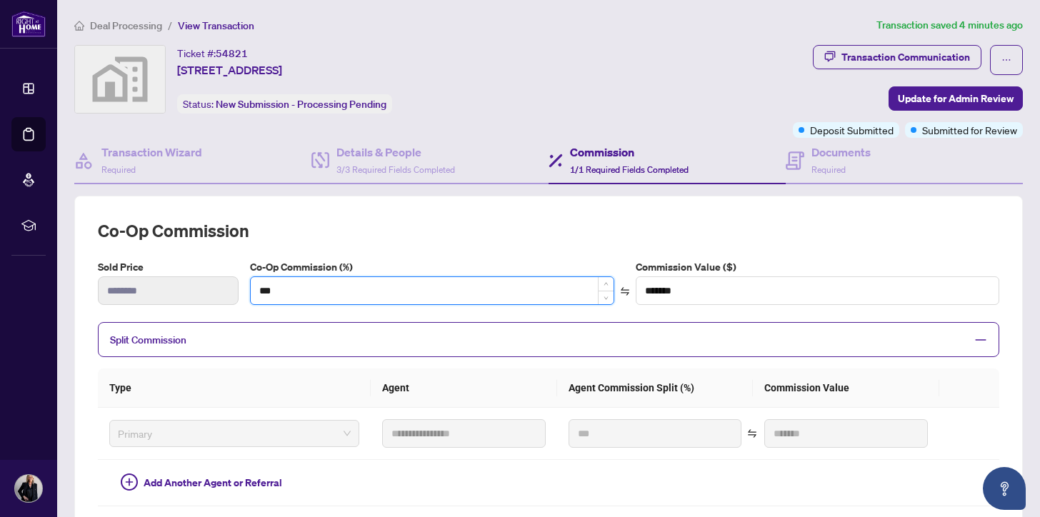
click at [280, 295] on input "***" at bounding box center [432, 290] width 363 height 27
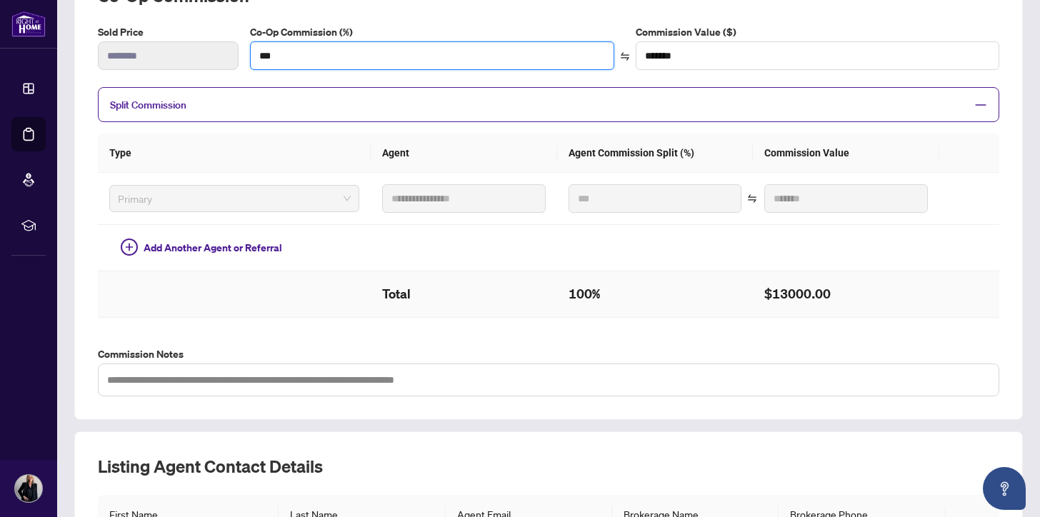
scroll to position [236, 0]
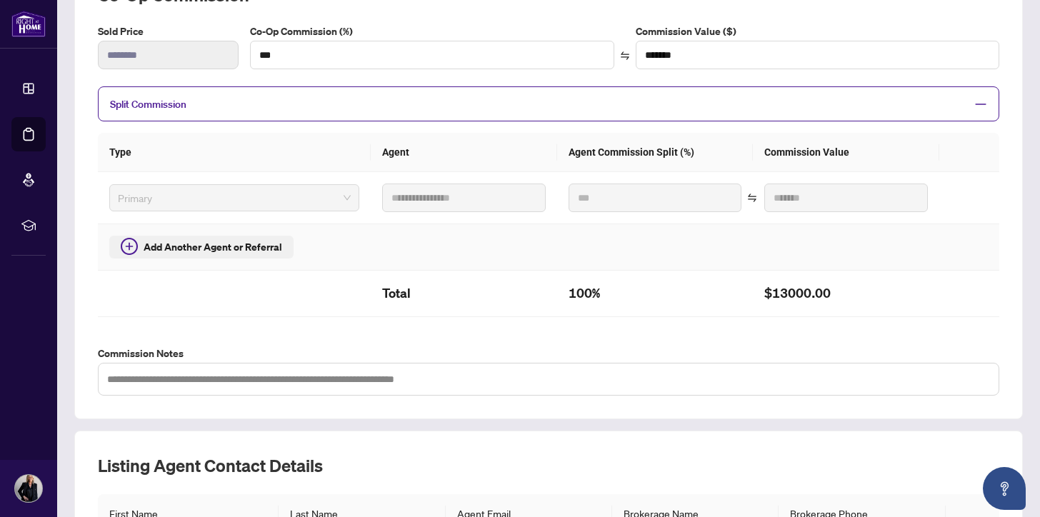
click at [156, 243] on span "Add Another Agent or Referral" at bounding box center [213, 247] width 139 height 16
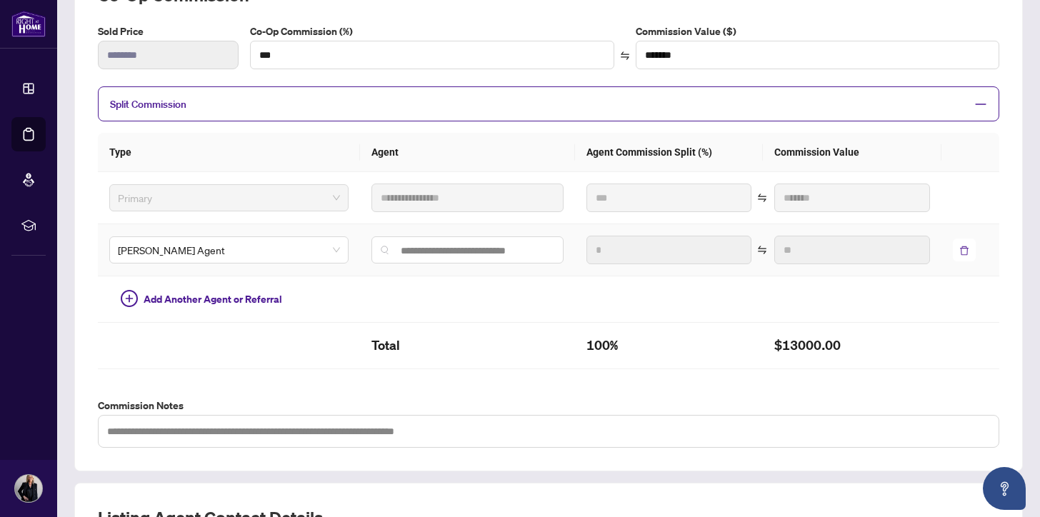
click at [959, 249] on icon "delete" at bounding box center [964, 251] width 10 height 10
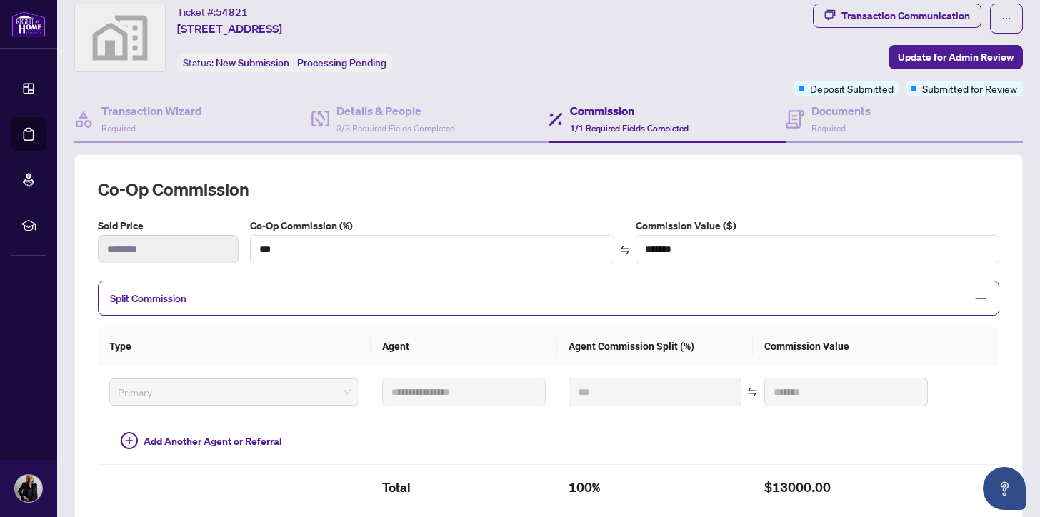
scroll to position [0, 0]
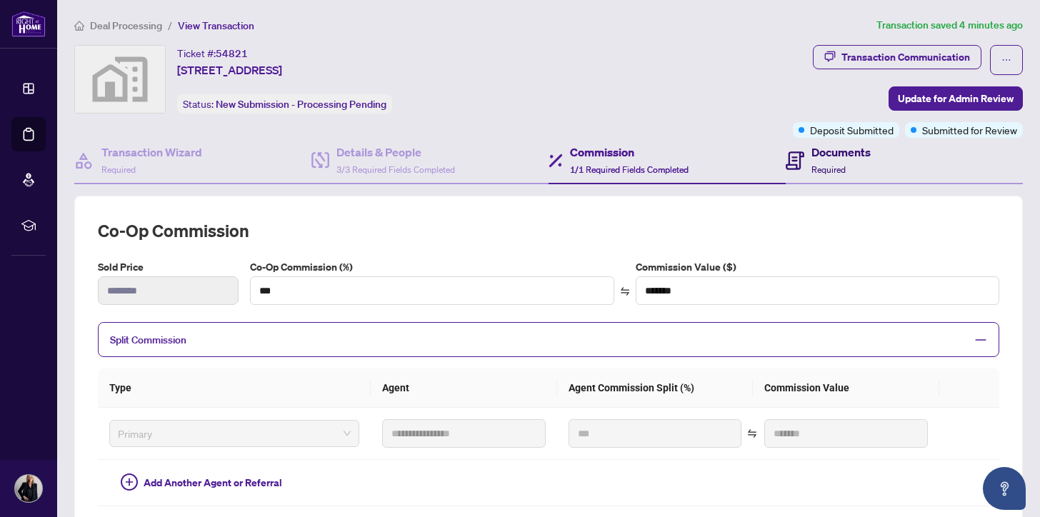
click at [823, 152] on h4 "Documents" at bounding box center [840, 152] width 59 height 17
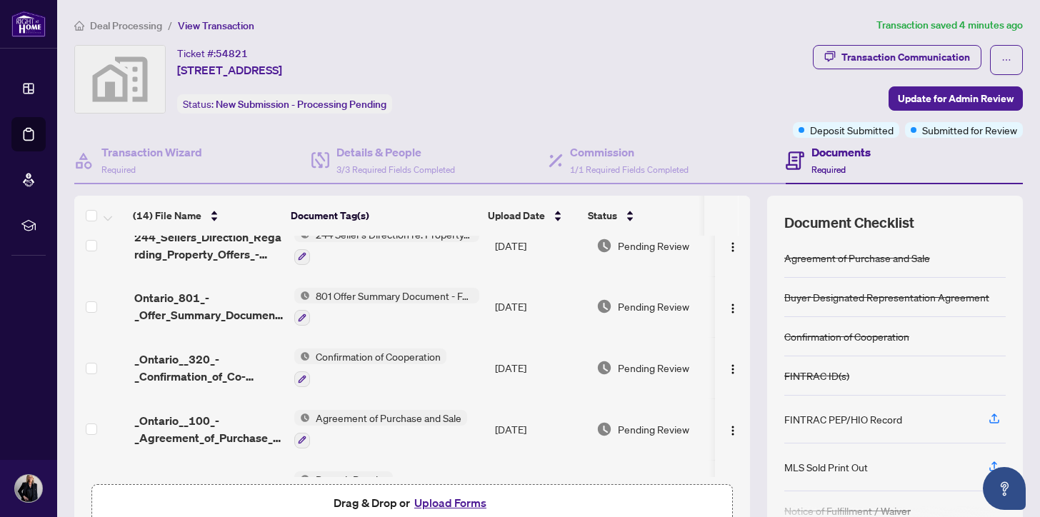
scroll to position [611, 0]
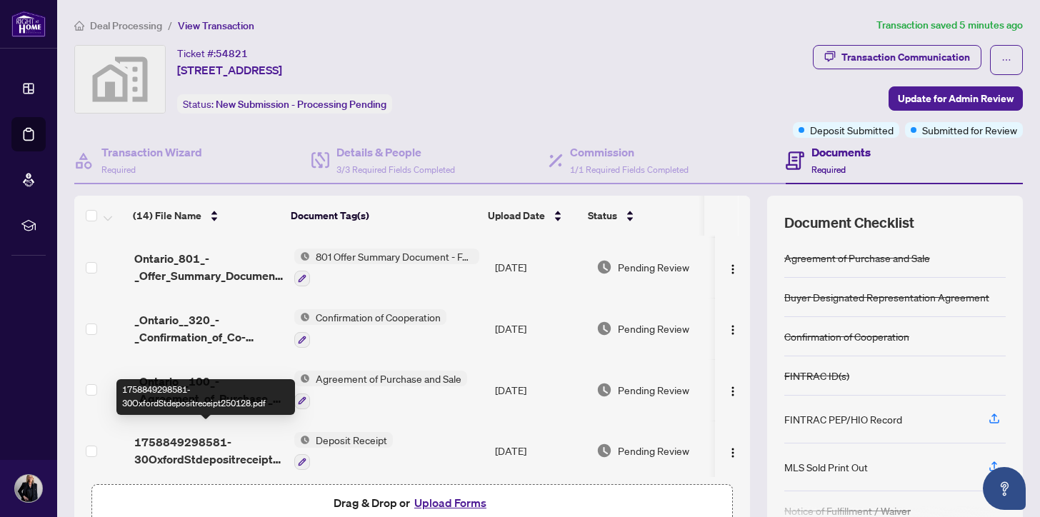
click at [171, 433] on span "1758849298581-30OxfordStdepositreceipt250128.pdf" at bounding box center [208, 450] width 149 height 34
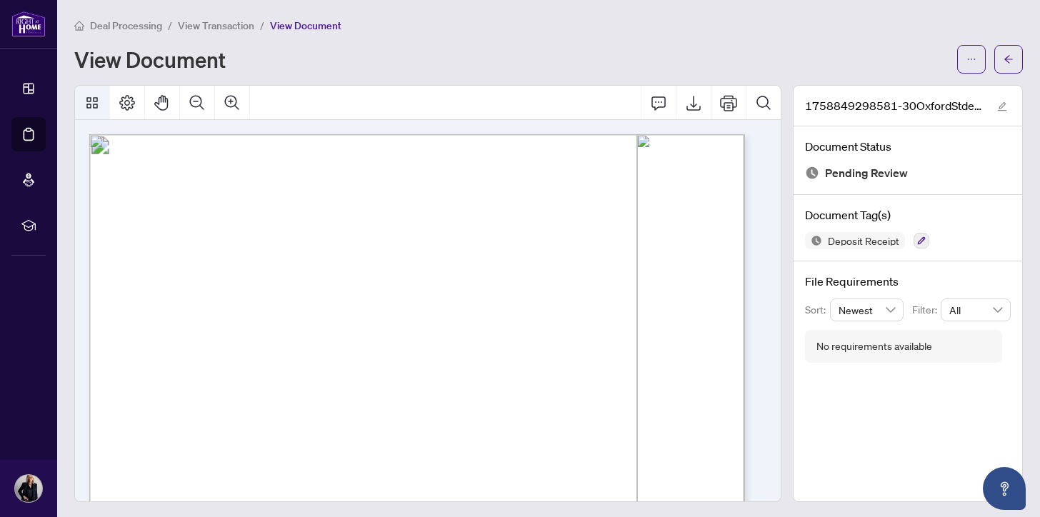
click at [88, 100] on icon "Thumbnails" at bounding box center [91, 102] width 11 height 11
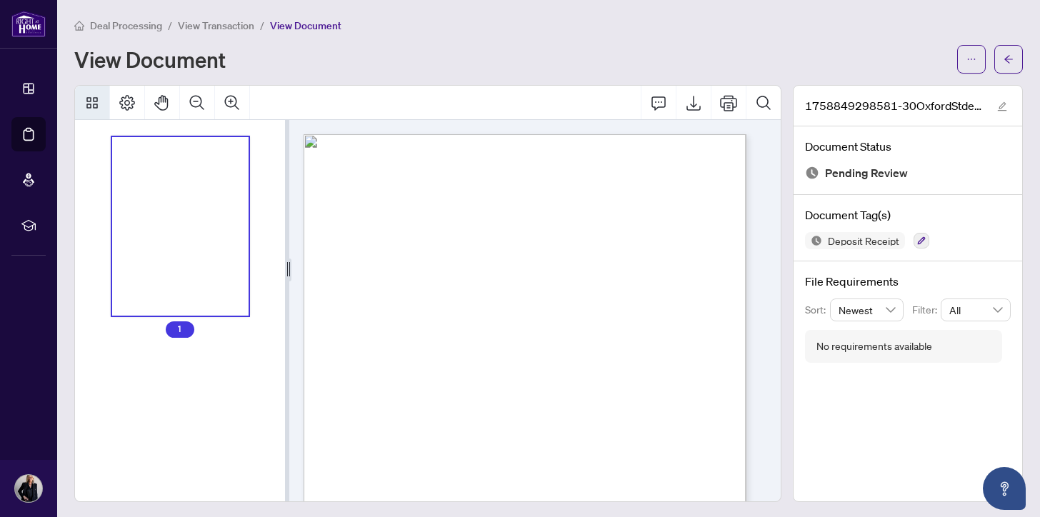
click at [129, 22] on span "Deal Processing" at bounding box center [126, 25] width 72 height 13
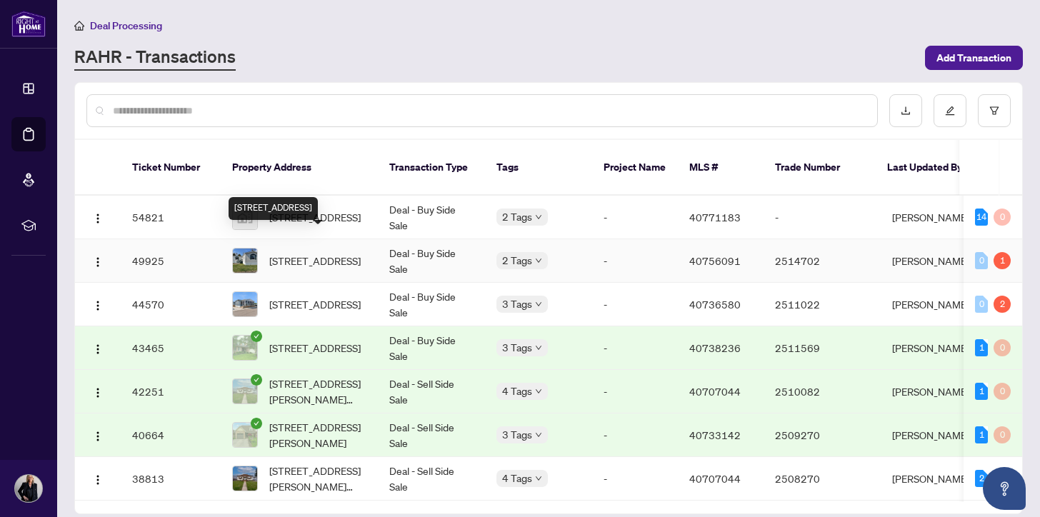
click at [315, 197] on div "[STREET_ADDRESS]" at bounding box center [272, 208] width 89 height 23
click at [290, 209] on span "[STREET_ADDRESS]" at bounding box center [314, 217] width 91 height 16
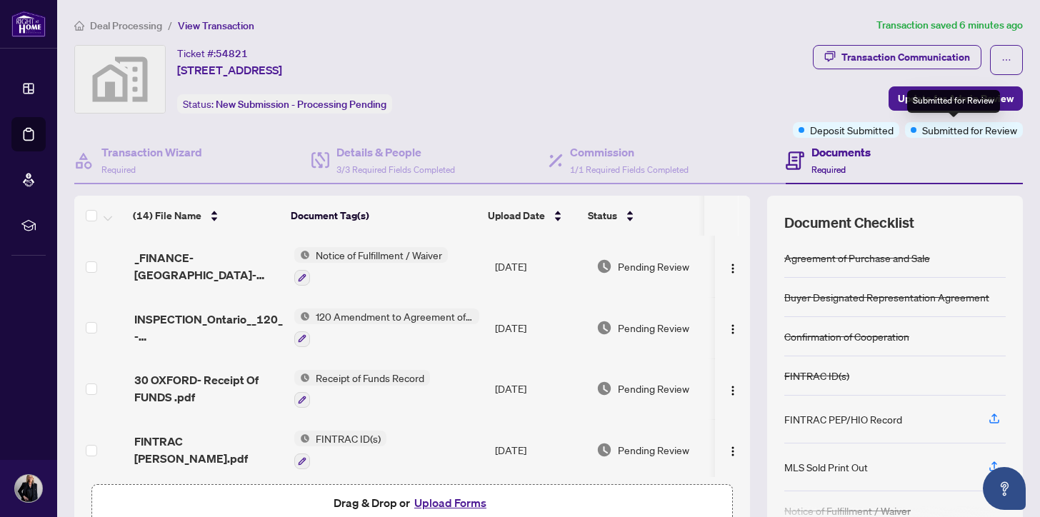
click at [945, 130] on span "Submitted for Review" at bounding box center [969, 130] width 95 height 16
click at [901, 94] on span "Update for Admin Review" at bounding box center [956, 98] width 116 height 23
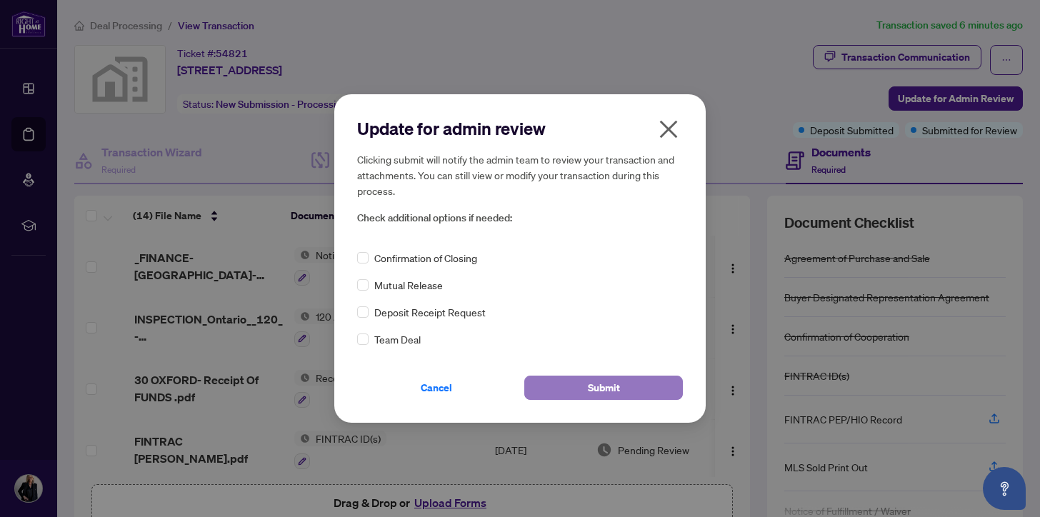
click at [603, 381] on span "Submit" at bounding box center [604, 387] width 32 height 23
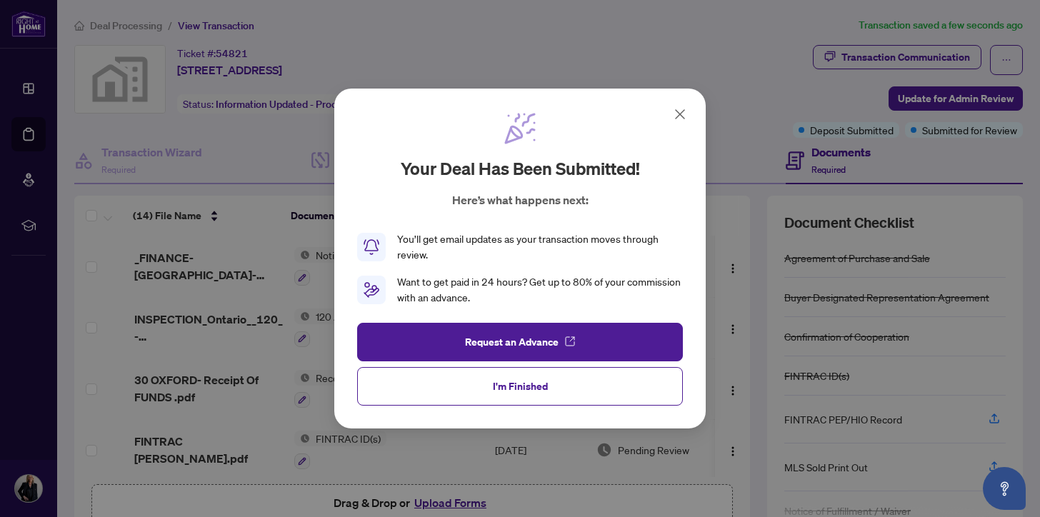
click at [521, 386] on span "I'm Finished" at bounding box center [520, 386] width 55 height 23
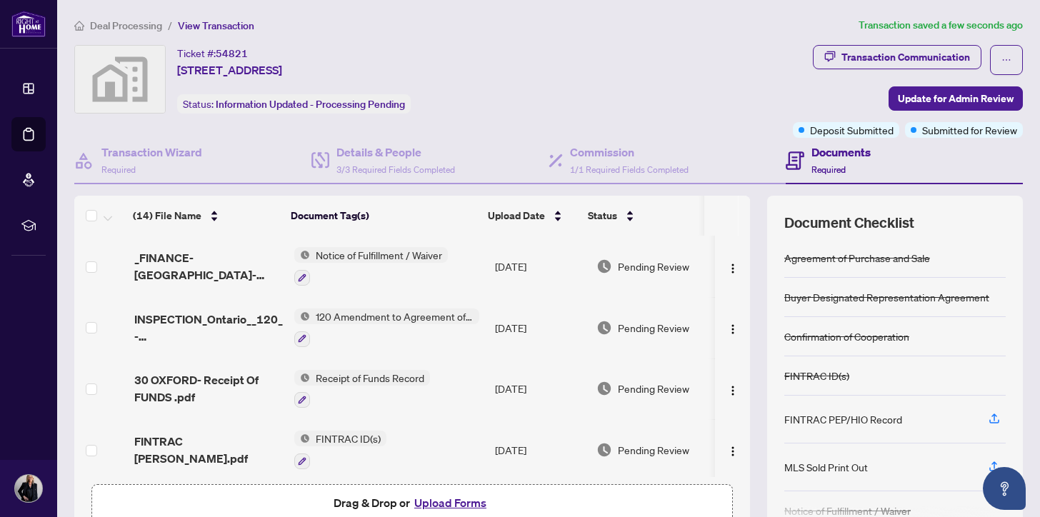
click at [104, 22] on span "Deal Processing" at bounding box center [126, 25] width 72 height 13
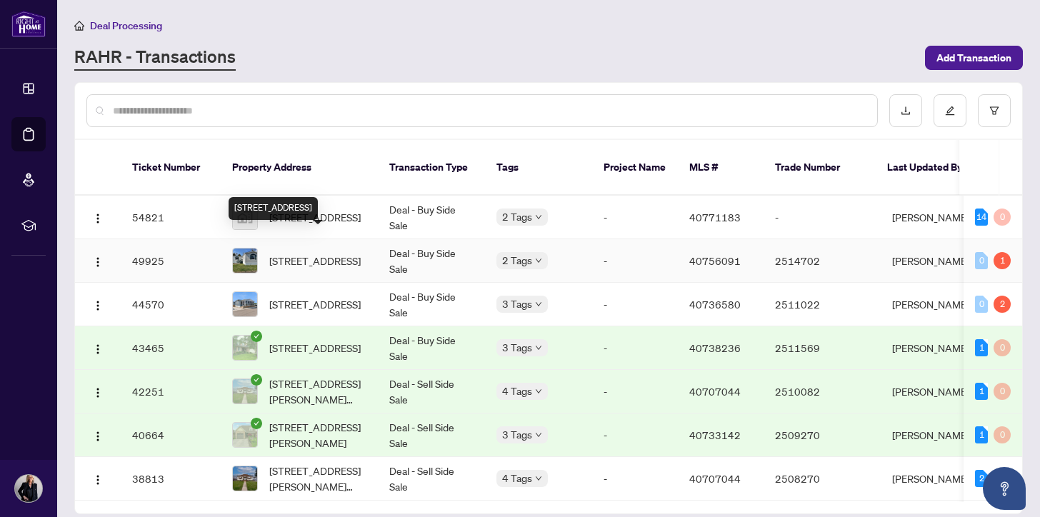
click at [293, 253] on span "[STREET_ADDRESS]" at bounding box center [314, 261] width 91 height 16
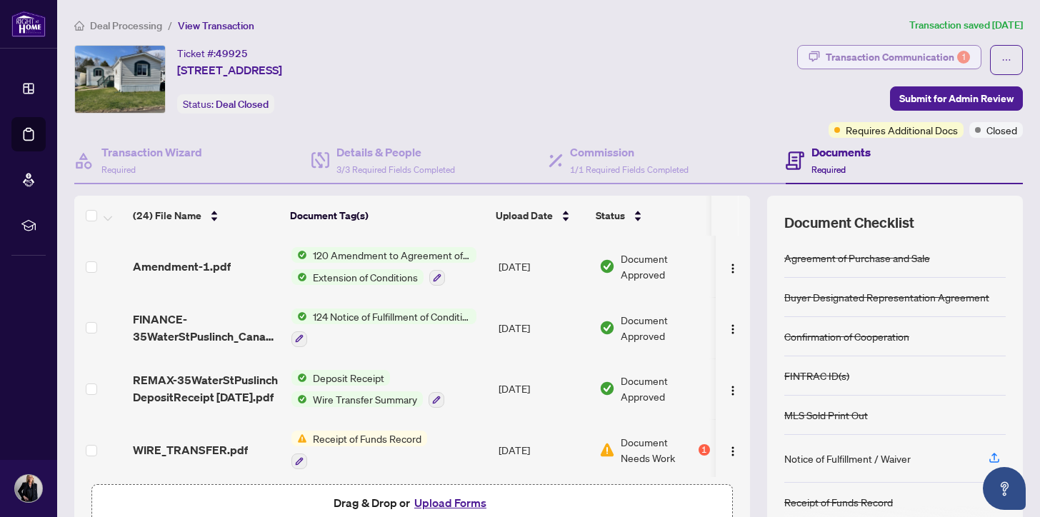
click at [856, 54] on div "Transaction Communication 1" at bounding box center [897, 57] width 144 height 23
type textarea "**********"
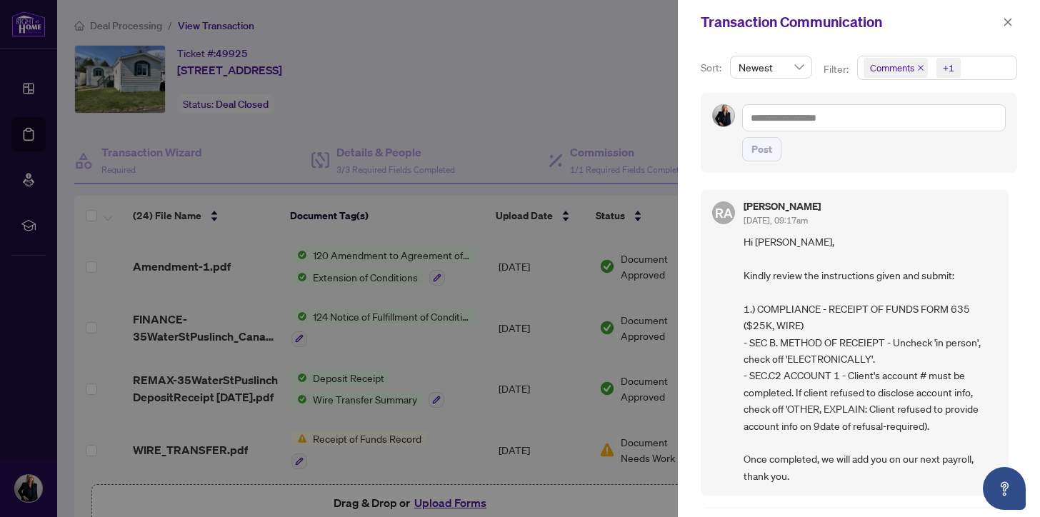
click at [185, 448] on div at bounding box center [520, 258] width 1040 height 517
click at [1010, 19] on icon "close" at bounding box center [1008, 22] width 10 height 10
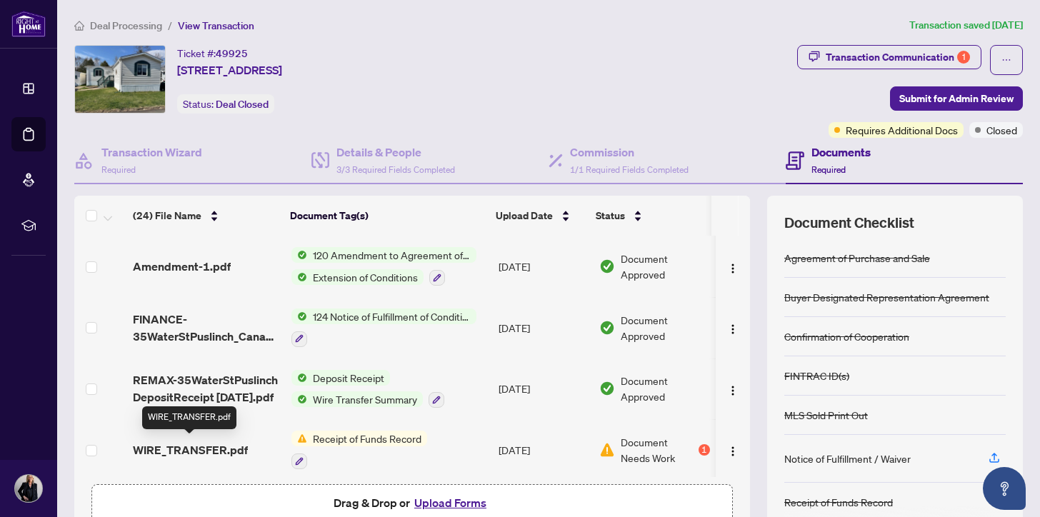
click at [186, 445] on span "WIRE_TRANSFER.pdf" at bounding box center [190, 449] width 115 height 17
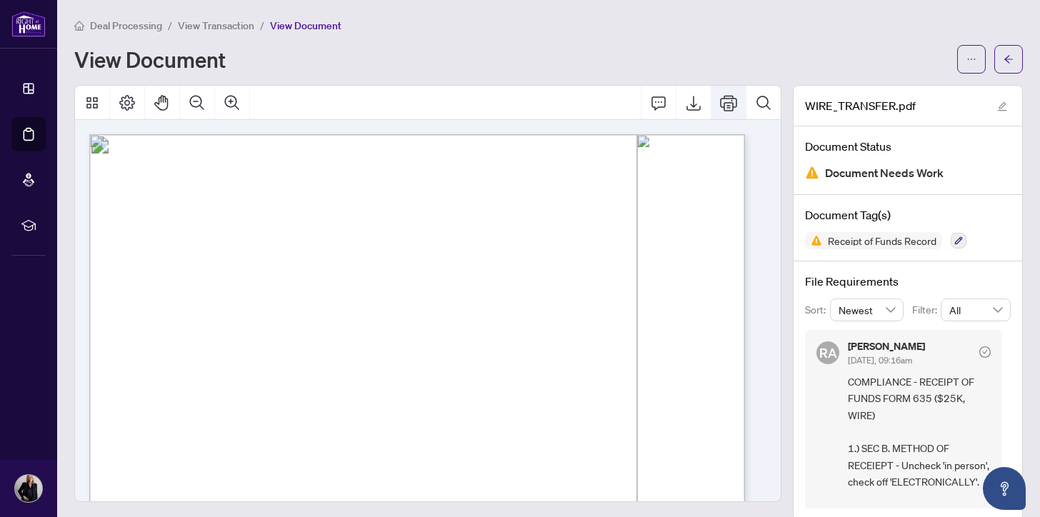
click at [720, 104] on icon "Print" at bounding box center [728, 102] width 17 height 17
click at [120, 25] on span "Deal Processing" at bounding box center [126, 25] width 72 height 13
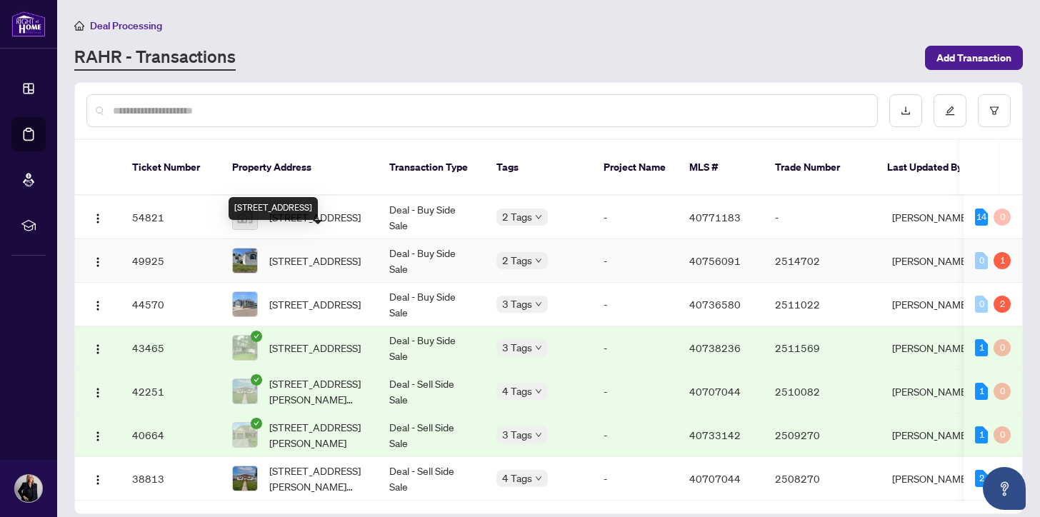
click at [313, 253] on span "[STREET_ADDRESS]" at bounding box center [314, 261] width 91 height 16
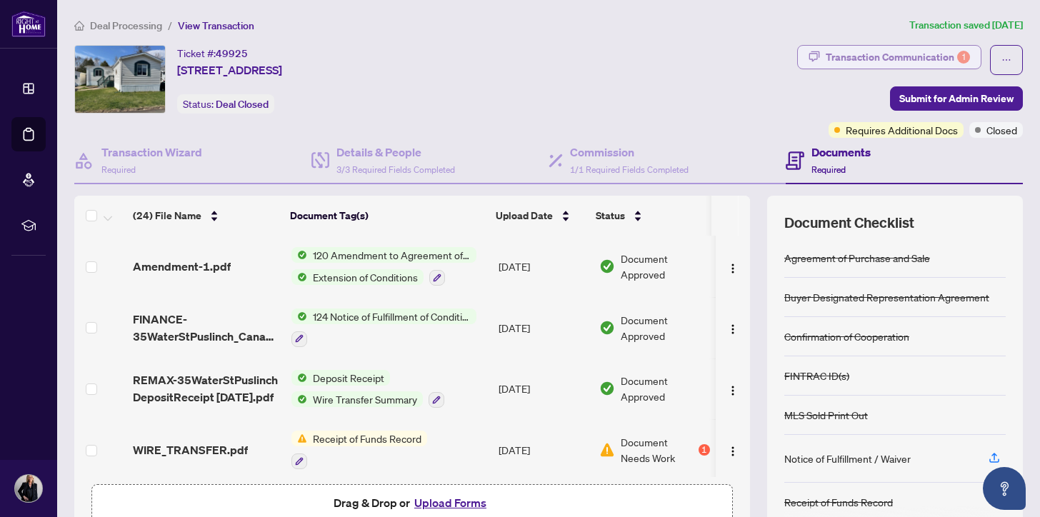
click at [928, 54] on div "Transaction Communication 1" at bounding box center [897, 57] width 144 height 23
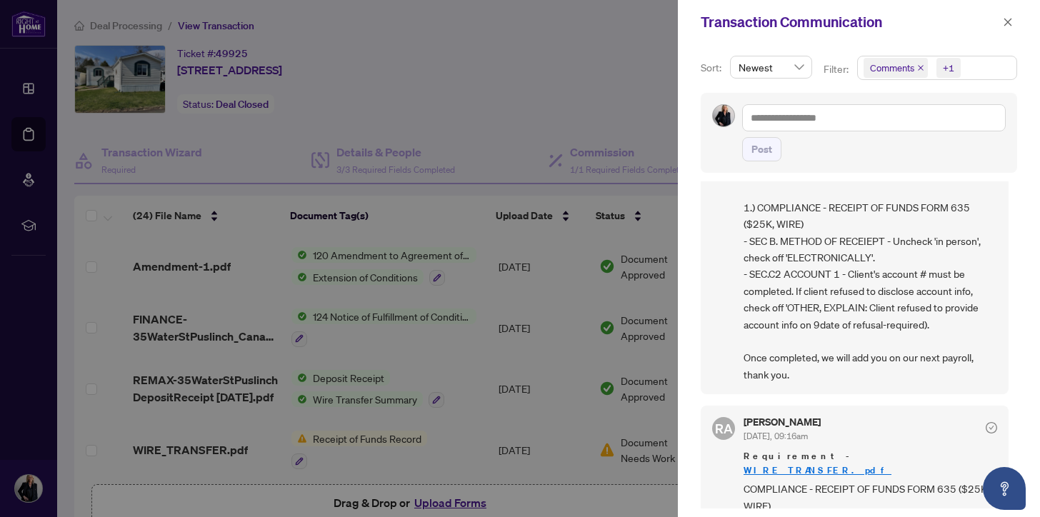
scroll to position [104, 0]
click at [1003, 22] on icon "close" at bounding box center [1008, 22] width 10 height 10
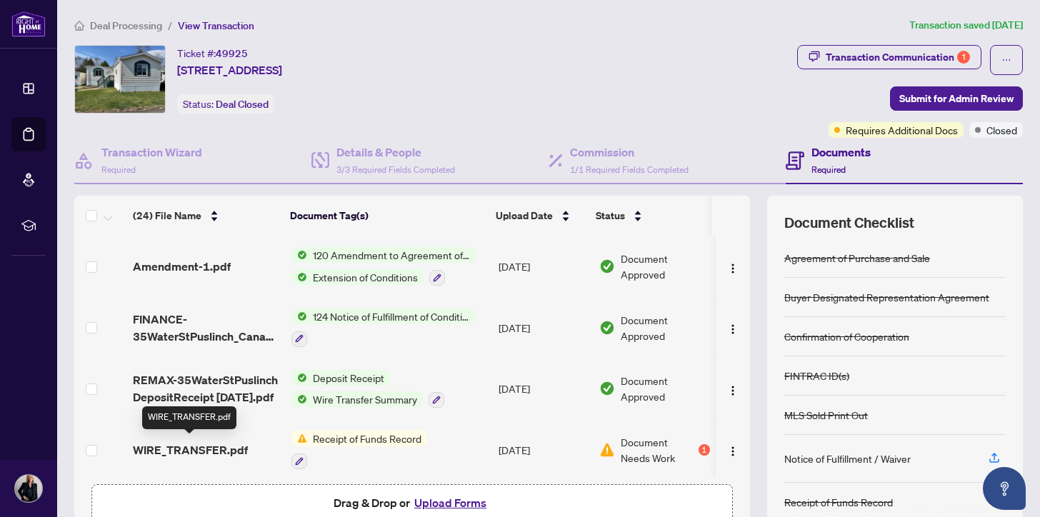
click at [191, 446] on span "WIRE_TRANSFER.pdf" at bounding box center [190, 449] width 115 height 17
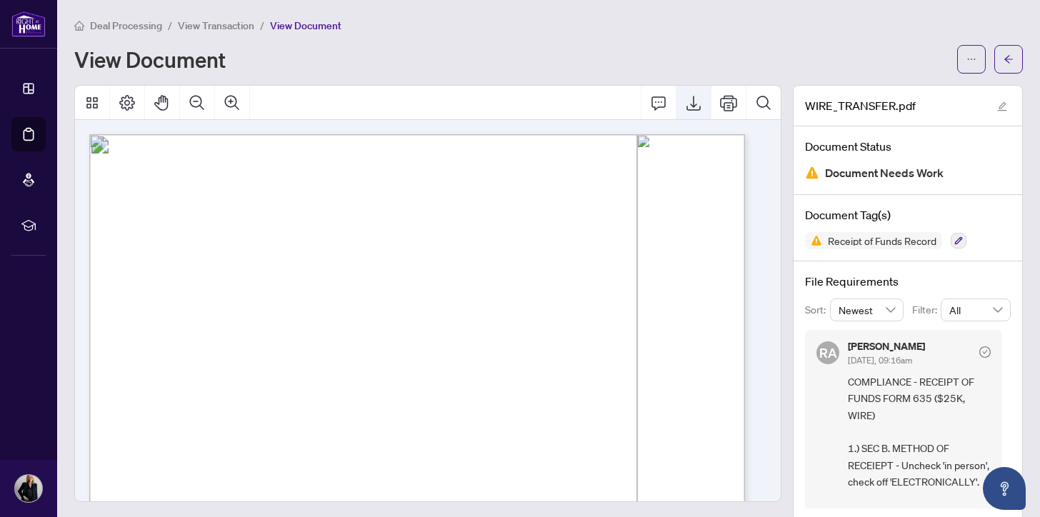
click at [685, 106] on icon "Export" at bounding box center [693, 102] width 17 height 17
click at [119, 22] on span "Deal Processing" at bounding box center [126, 25] width 72 height 13
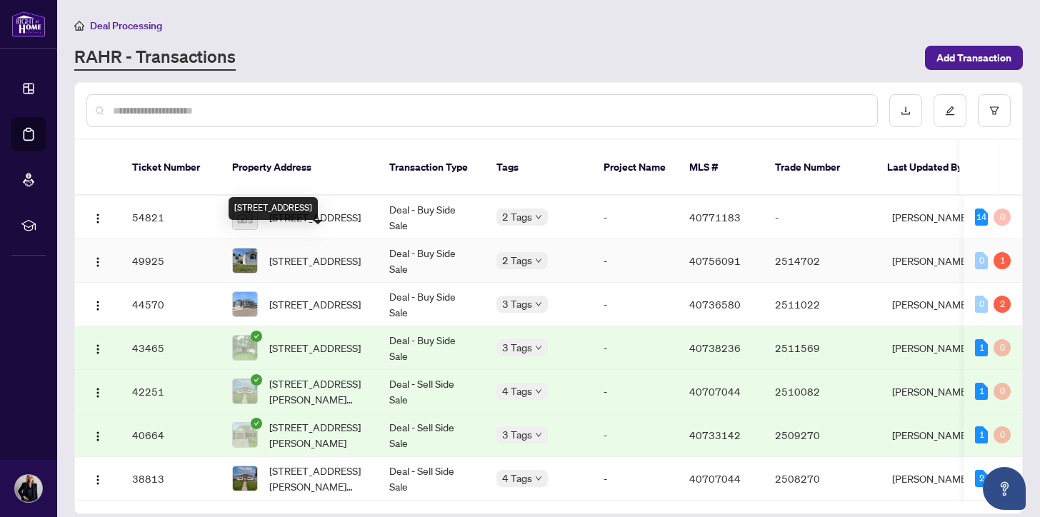
click at [302, 253] on span "[STREET_ADDRESS]" at bounding box center [314, 261] width 91 height 16
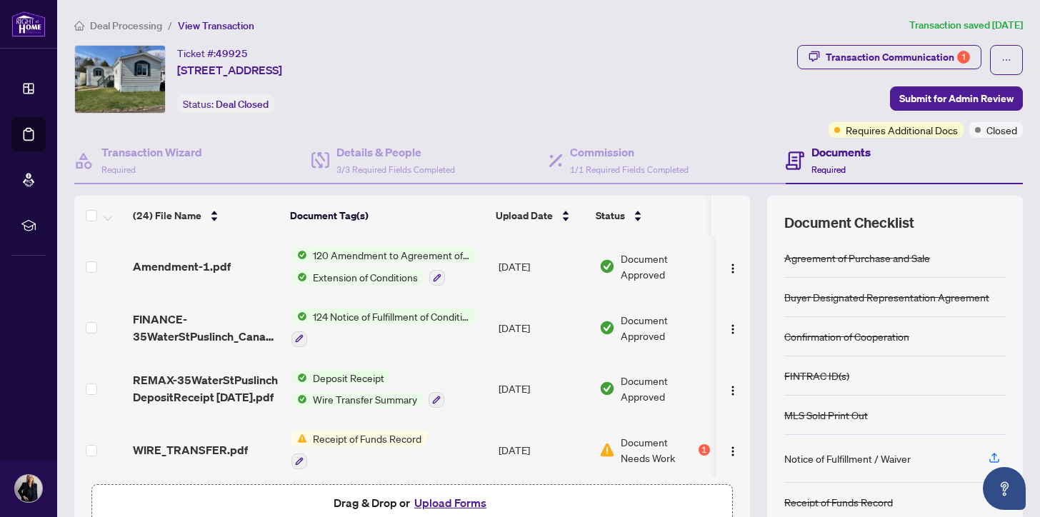
click at [443, 498] on button "Upload Forms" at bounding box center [450, 502] width 81 height 19
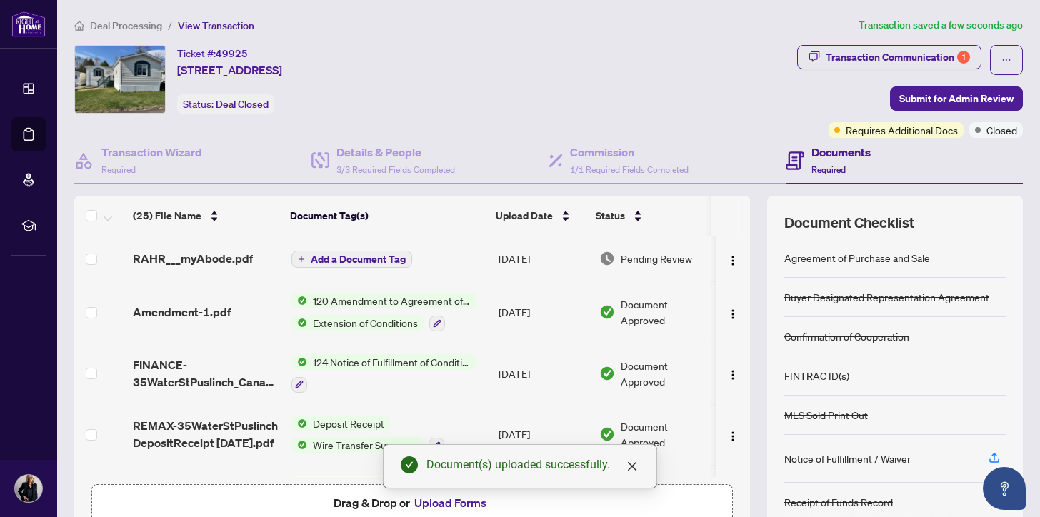
click at [348, 254] on span "Add a Document Tag" at bounding box center [358, 259] width 95 height 10
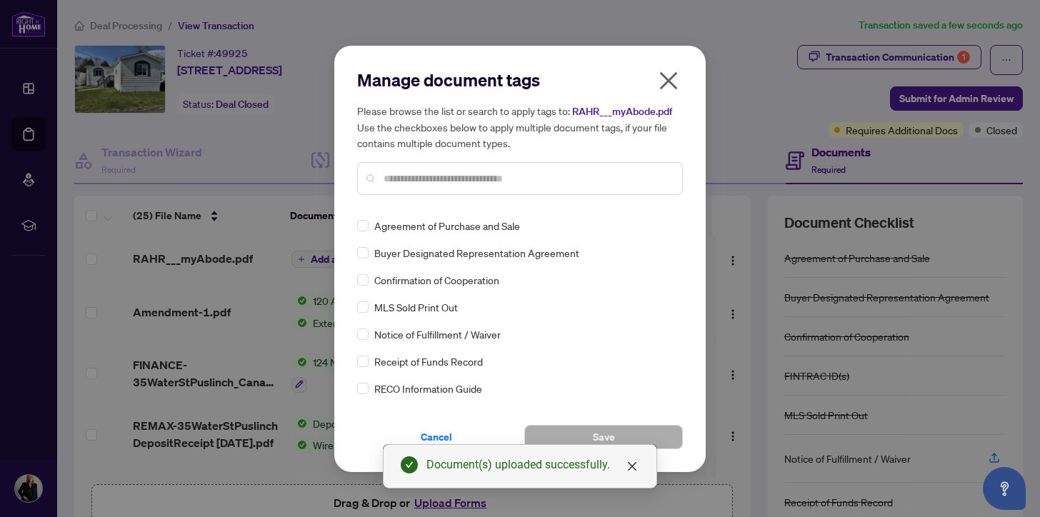
click at [391, 178] on input "text" at bounding box center [526, 179] width 287 height 16
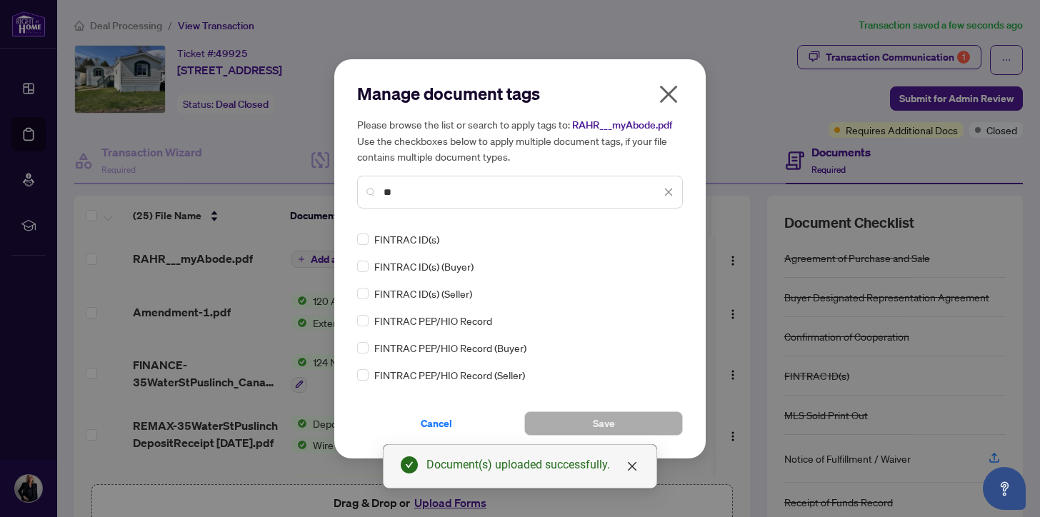
type input "*"
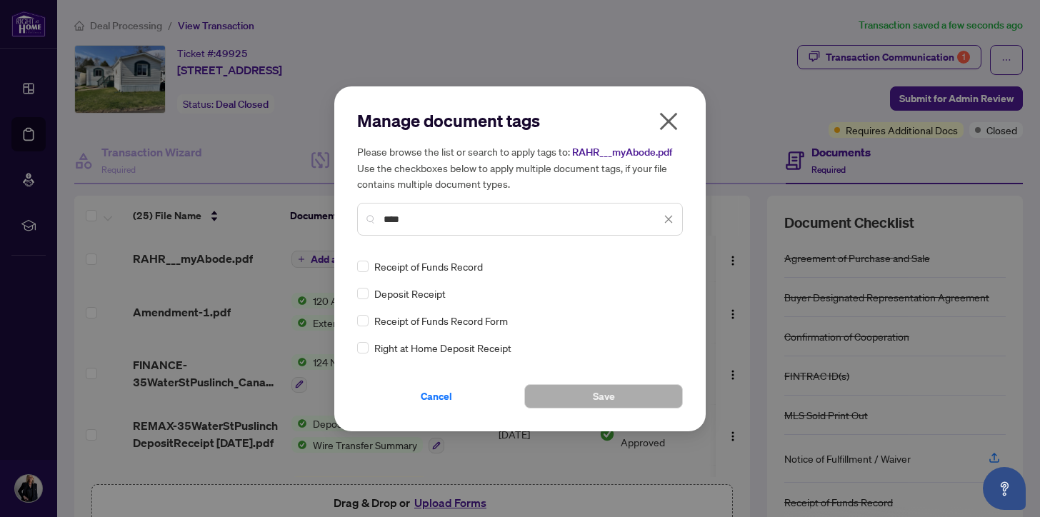
type input "****"
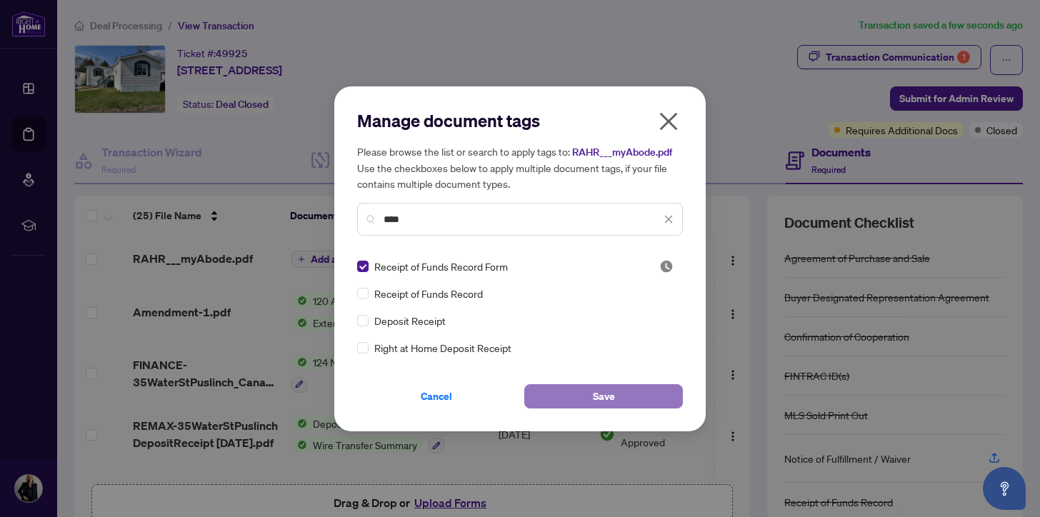
click at [598, 392] on span "Save" at bounding box center [604, 396] width 22 height 23
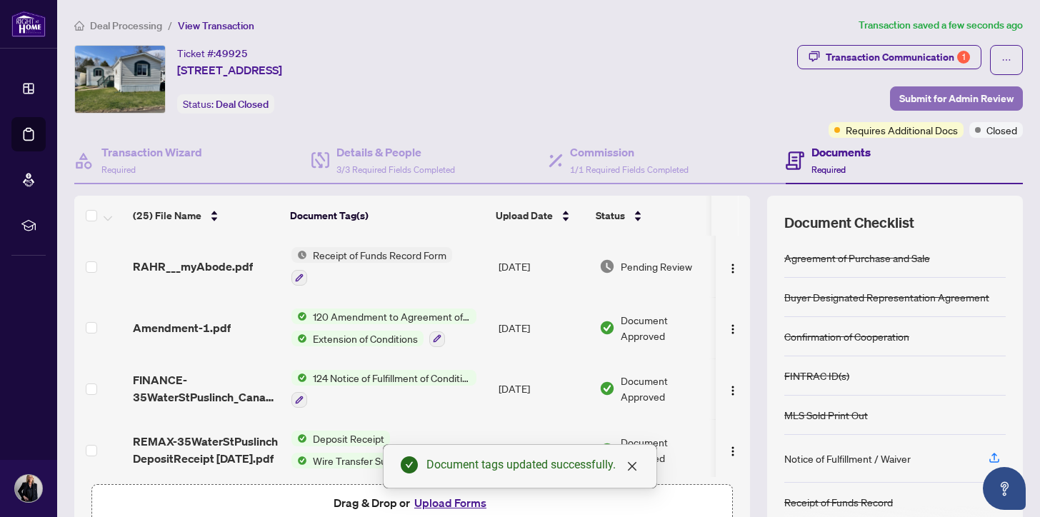
click at [930, 94] on span "Submit for Admin Review" at bounding box center [956, 98] width 114 height 23
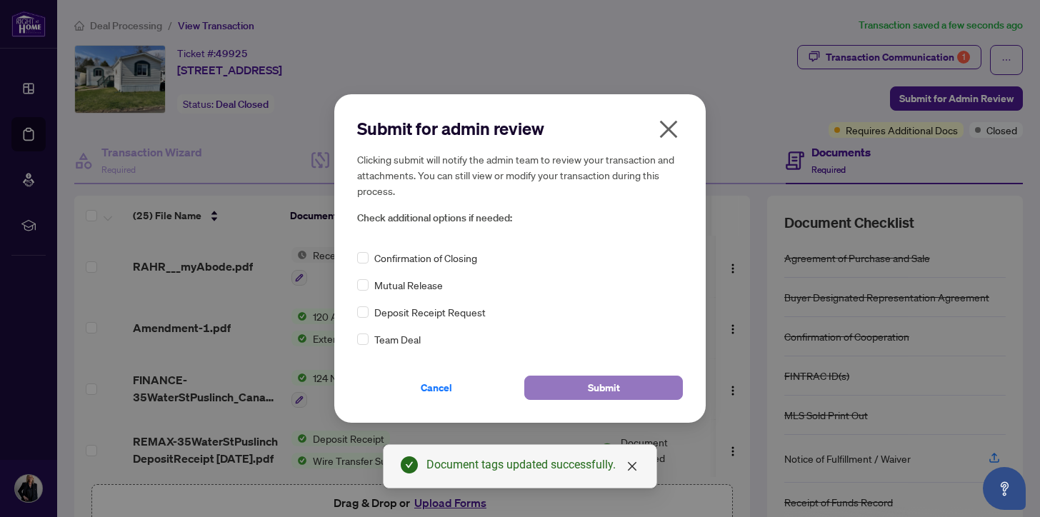
click at [601, 383] on span "Submit" at bounding box center [604, 387] width 32 height 23
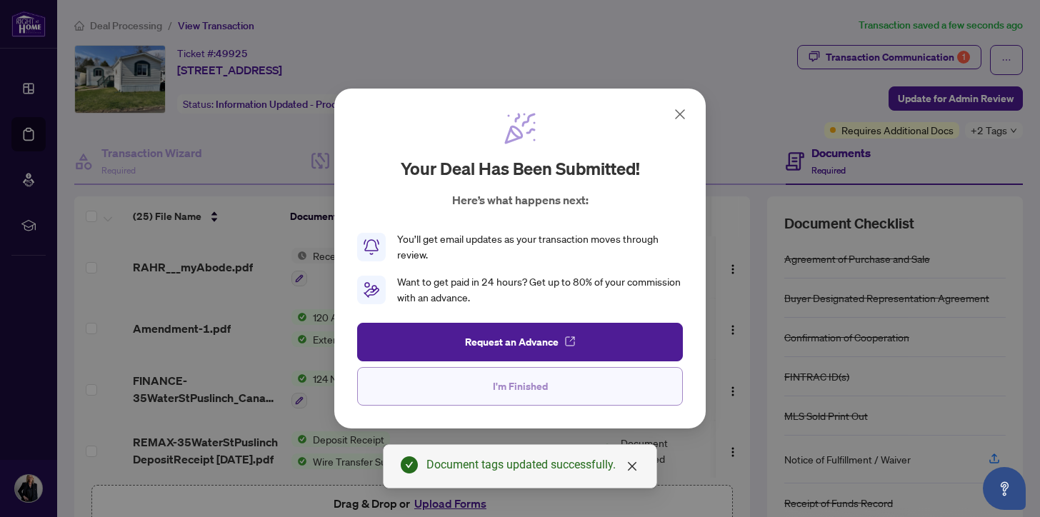
click at [523, 386] on span "I'm Finished" at bounding box center [520, 386] width 55 height 23
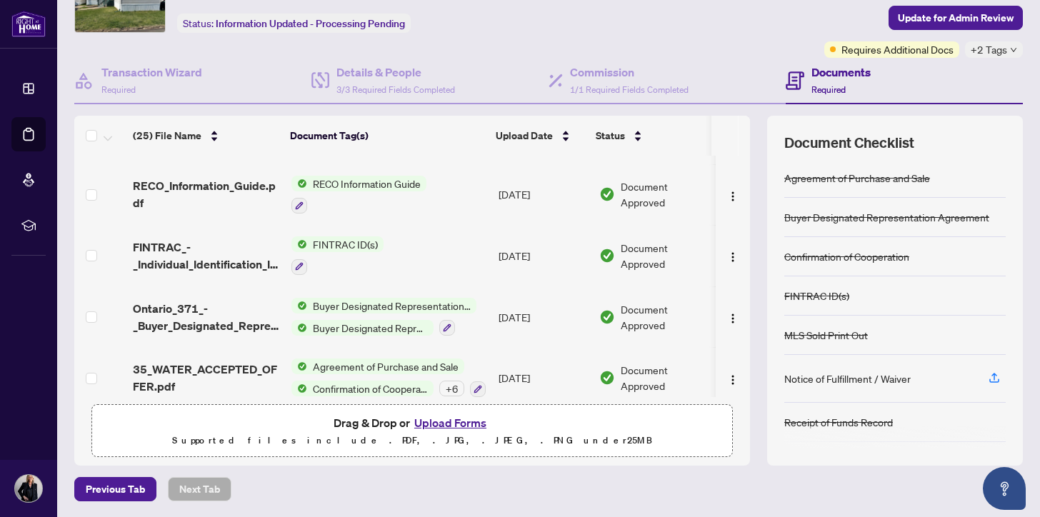
scroll to position [624, 0]
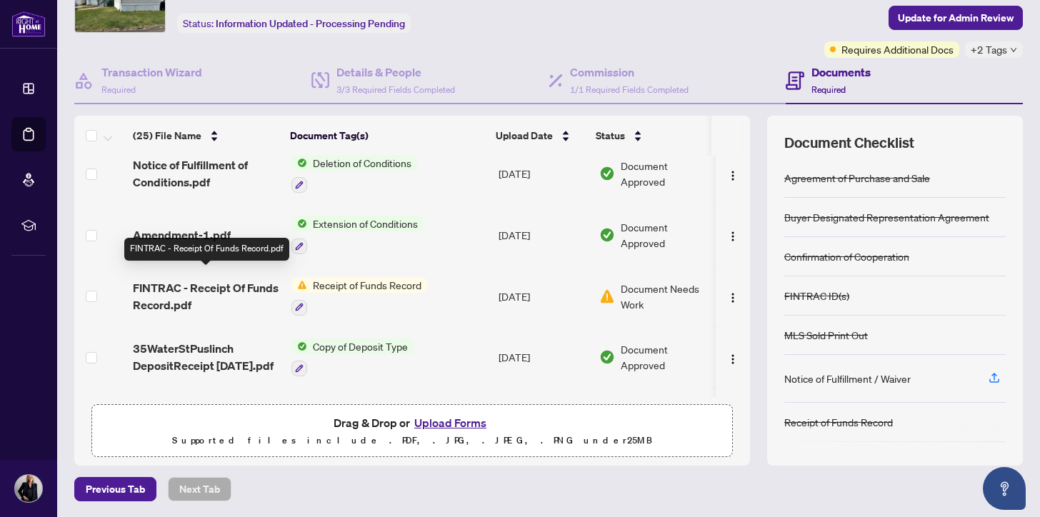
click at [224, 279] on span "FINTRAC - Receipt Of Funds Record.pdf" at bounding box center [206, 296] width 146 height 34
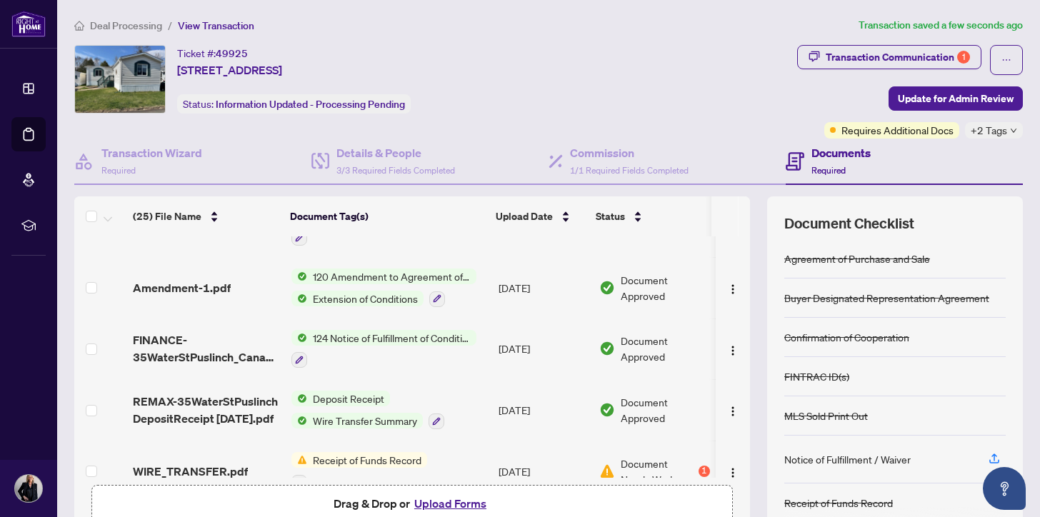
scroll to position [127, 0]
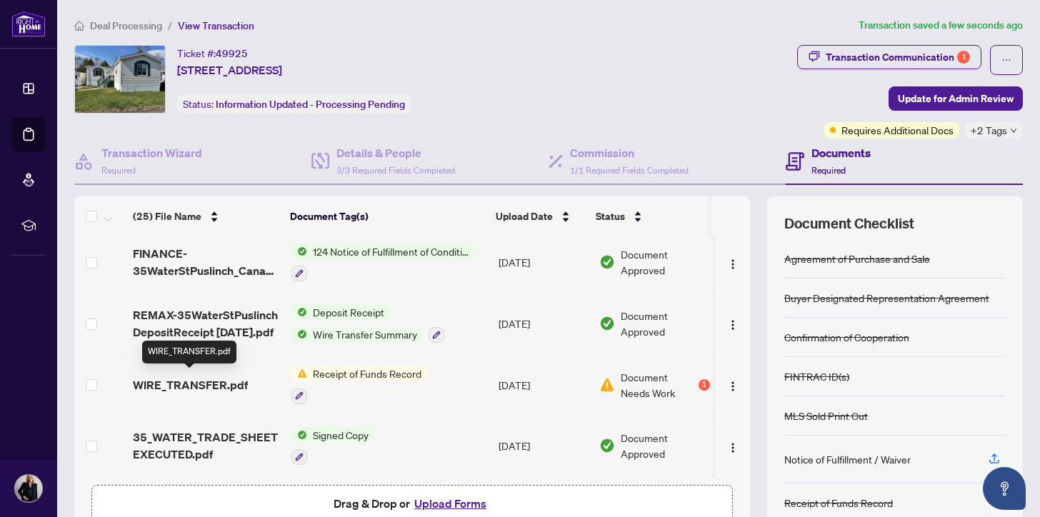
click at [184, 378] on span "WIRE_TRANSFER.pdf" at bounding box center [190, 384] width 115 height 17
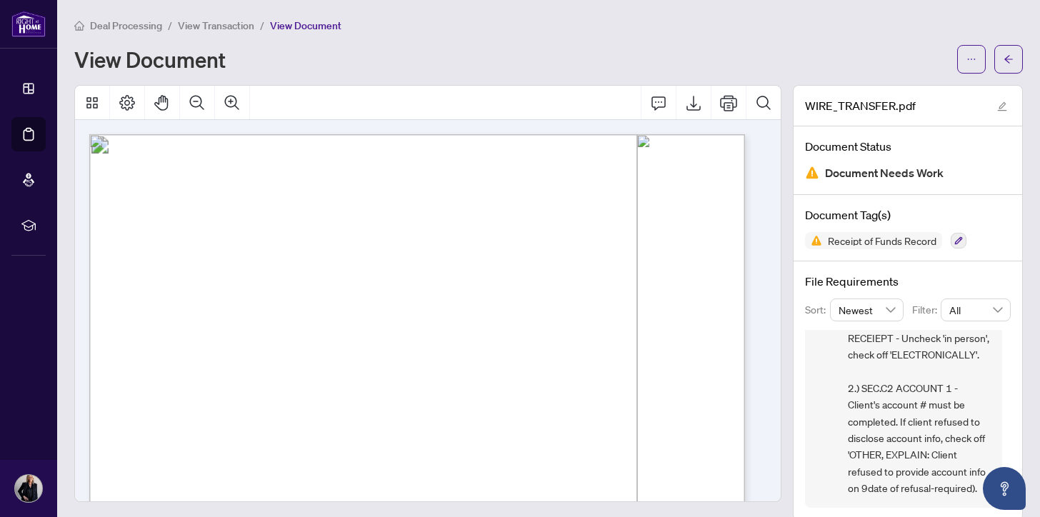
scroll to position [19, 0]
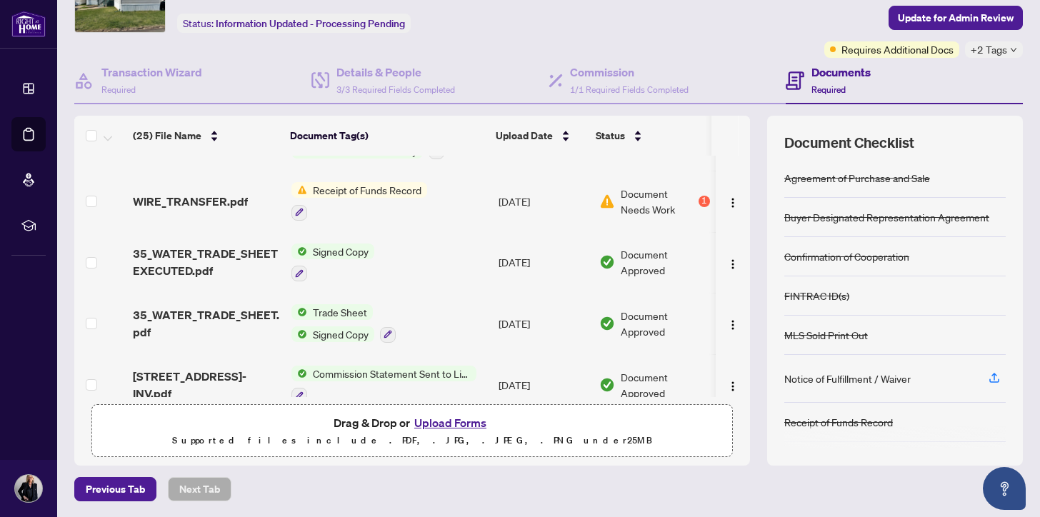
scroll to position [241, 0]
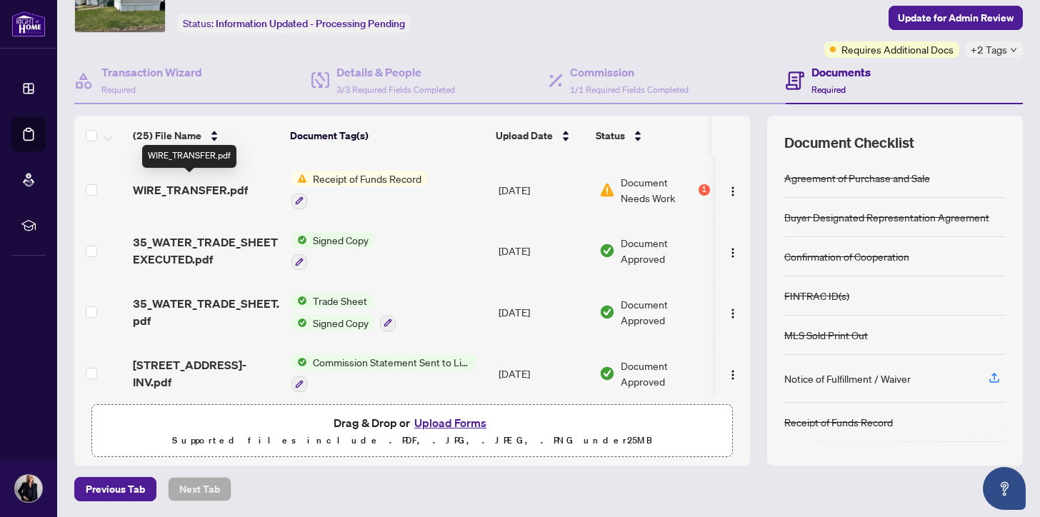
click at [199, 185] on span "WIRE_TRANSFER.pdf" at bounding box center [190, 189] width 115 height 17
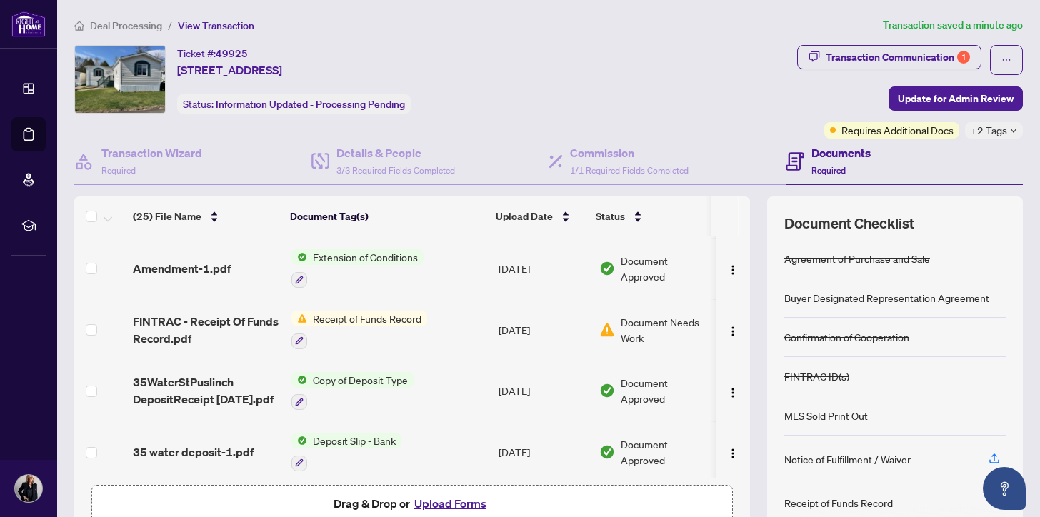
scroll to position [658, 0]
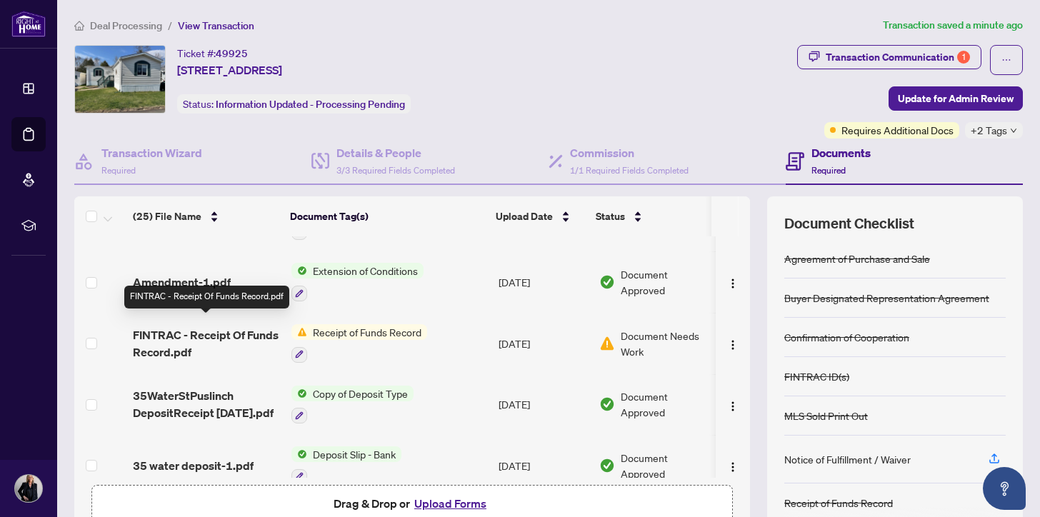
click at [156, 327] on span "FINTRAC - Receipt Of Funds Record.pdf" at bounding box center [206, 343] width 146 height 34
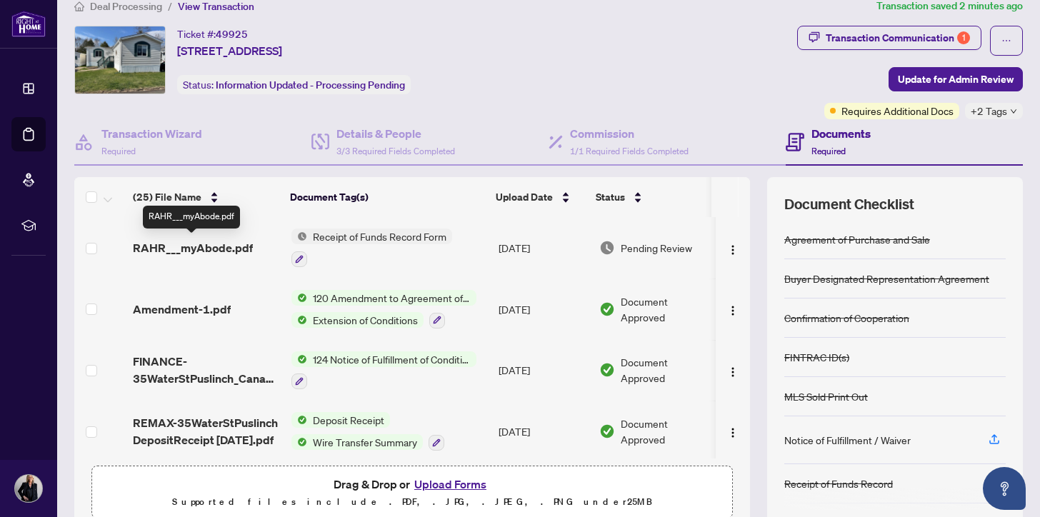
click at [193, 246] on span "RAHR___myAbode.pdf" at bounding box center [193, 247] width 120 height 17
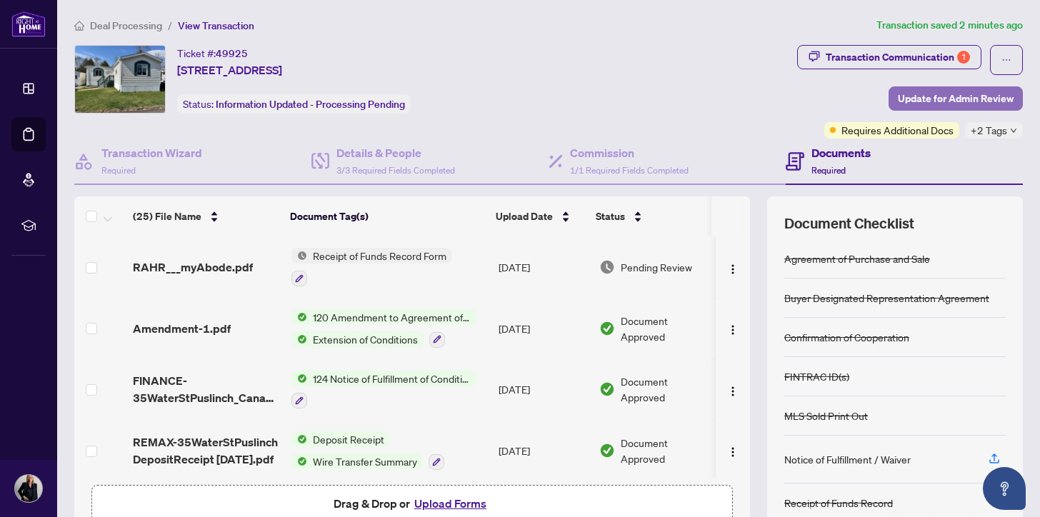
click at [903, 96] on span "Update for Admin Review" at bounding box center [956, 98] width 116 height 23
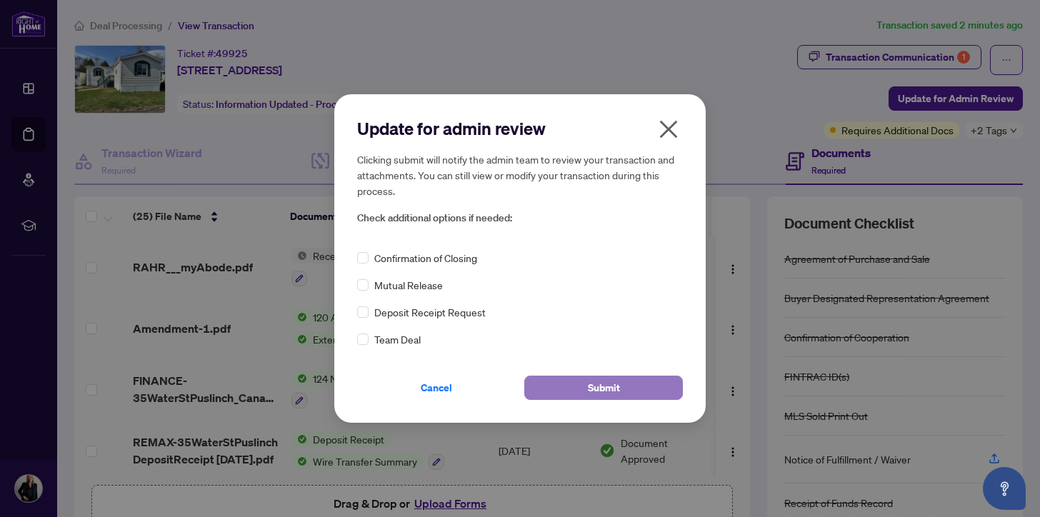
click at [606, 385] on span "Submit" at bounding box center [604, 387] width 32 height 23
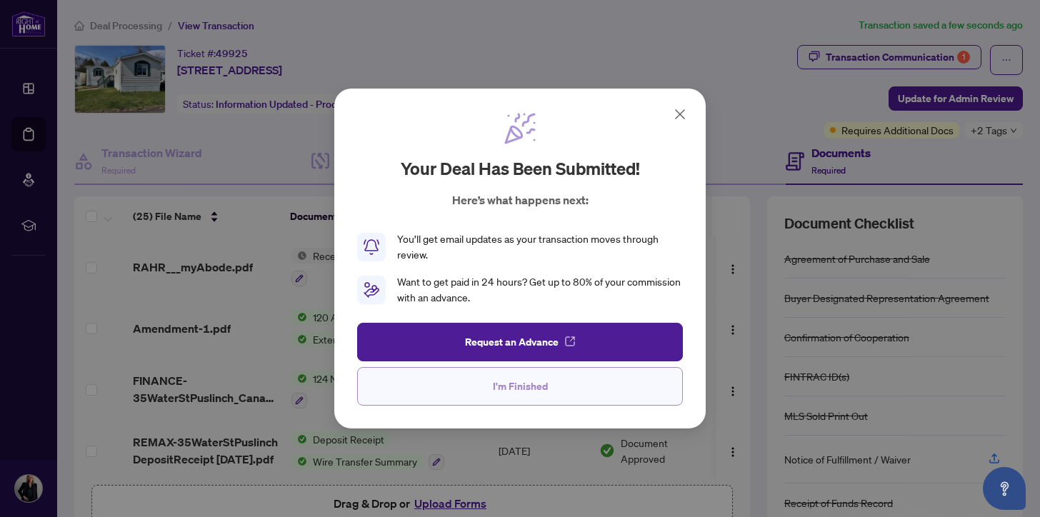
click at [516, 388] on span "I'm Finished" at bounding box center [520, 386] width 55 height 23
